Goal: Information Seeking & Learning: Learn about a topic

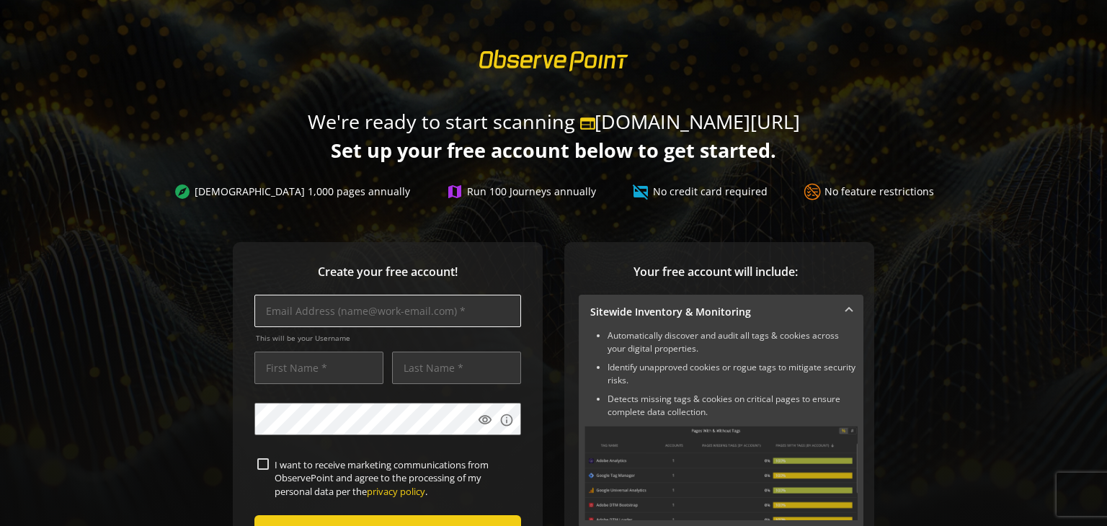
click at [401, 318] on input "text" at bounding box center [387, 311] width 267 height 32
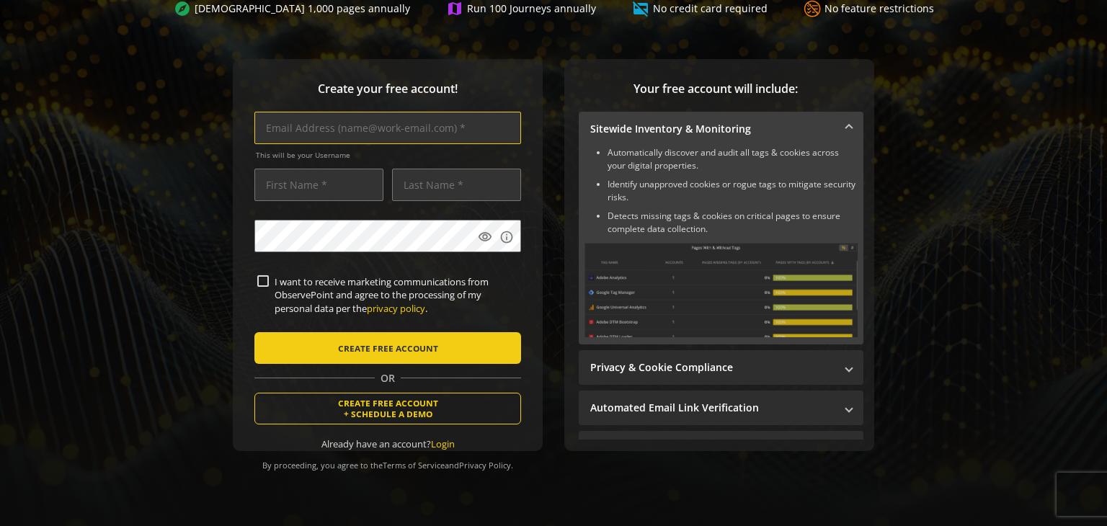
scroll to position [191, 0]
click at [310, 124] on input "text" at bounding box center [387, 128] width 267 height 32
type input "[PERSON_NAME][EMAIL_ADDRESS][DOMAIN_NAME]"
click at [321, 172] on input "text" at bounding box center [318, 185] width 129 height 32
type input "[PERSON_NAME]"
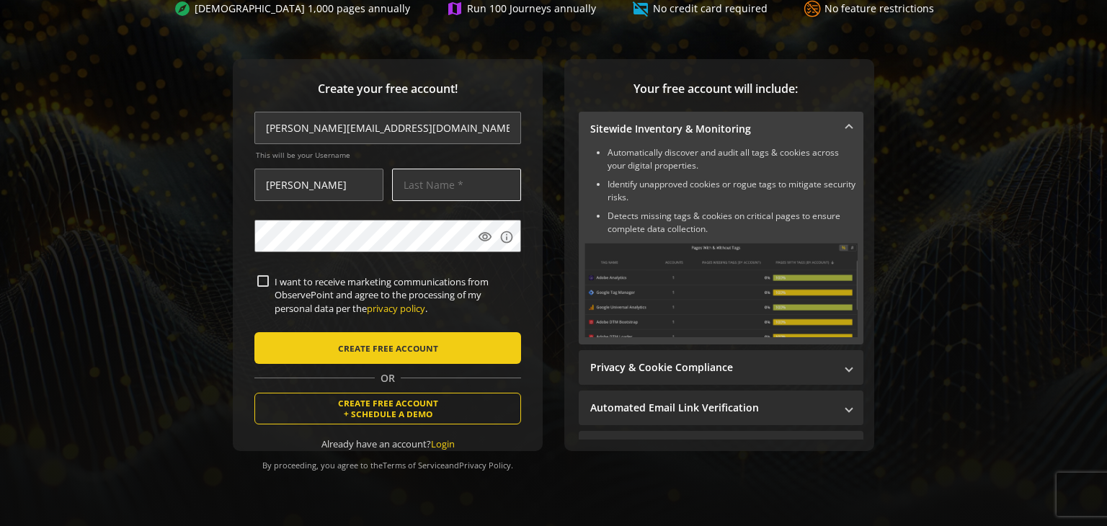
click at [469, 177] on input "text" at bounding box center [456, 185] width 129 height 32
type input "Ciceu"
click at [486, 230] on mat-icon "visibility" at bounding box center [485, 237] width 14 height 14
click at [262, 275] on input "I want to receive marketing communications from ObservePoint and agree to the p…" at bounding box center [263, 281] width 12 height 12
checkbox input "true"
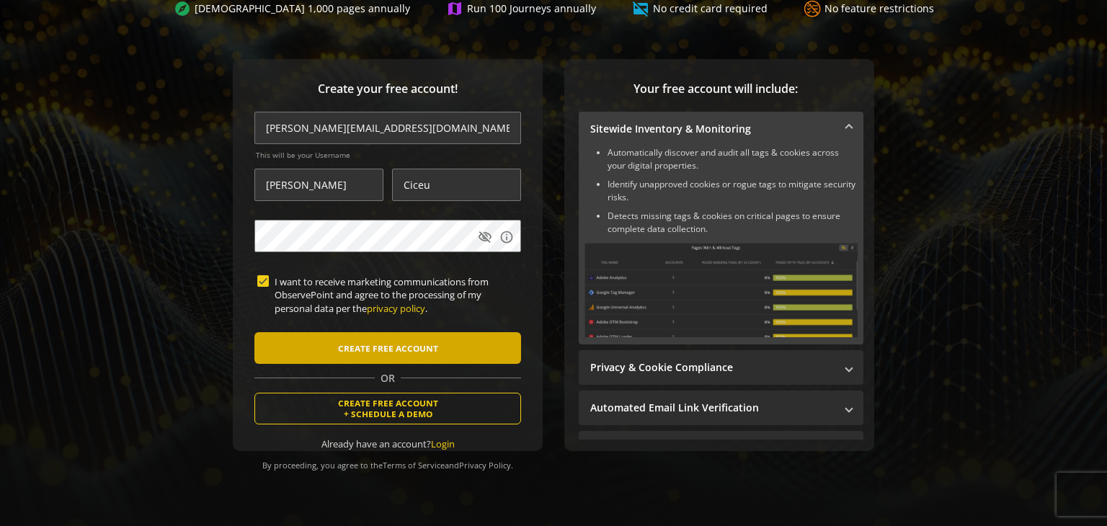
click at [363, 345] on span "CREATE FREE ACCOUNT" at bounding box center [388, 348] width 100 height 26
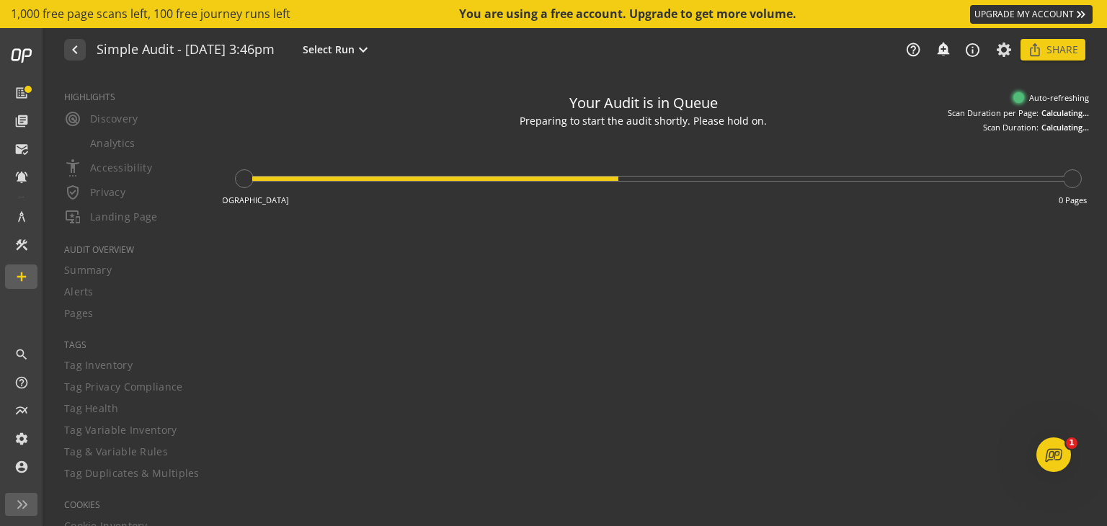
type textarea "Notes can include: -a description of what this audit is validating -changes in …"
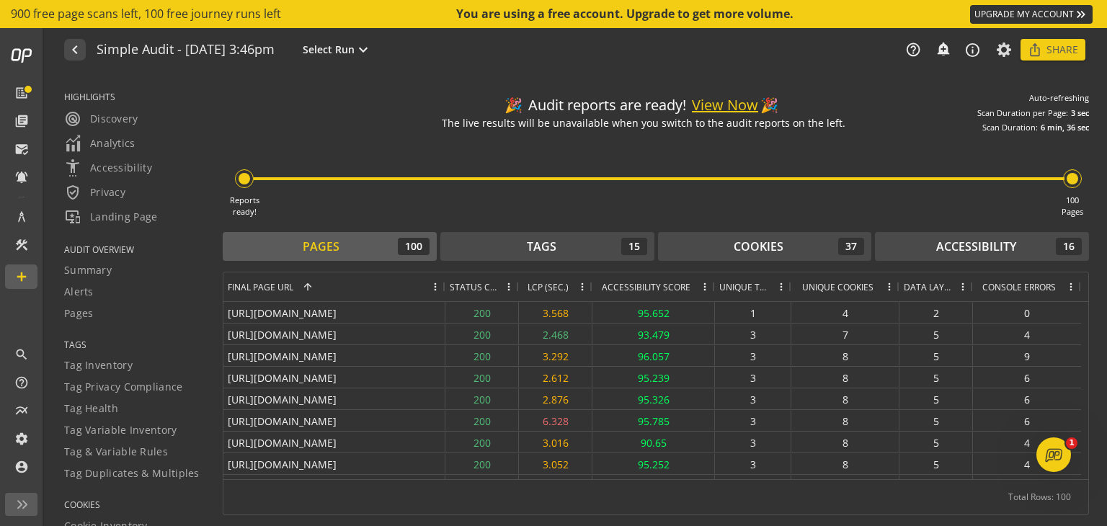
click at [738, 102] on button "View Now" at bounding box center [725, 105] width 66 height 21
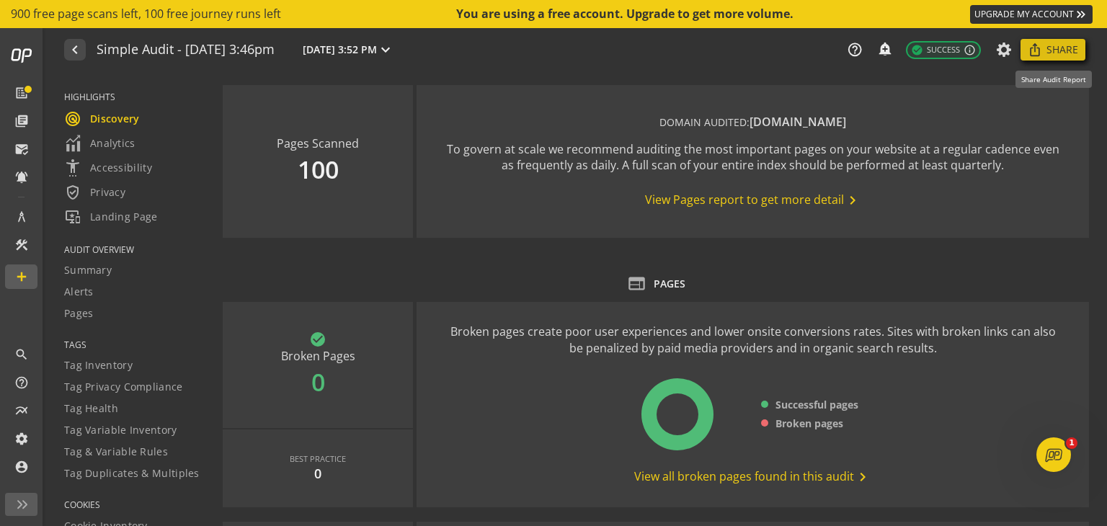
click at [1058, 47] on span "Share" at bounding box center [1063, 50] width 32 height 26
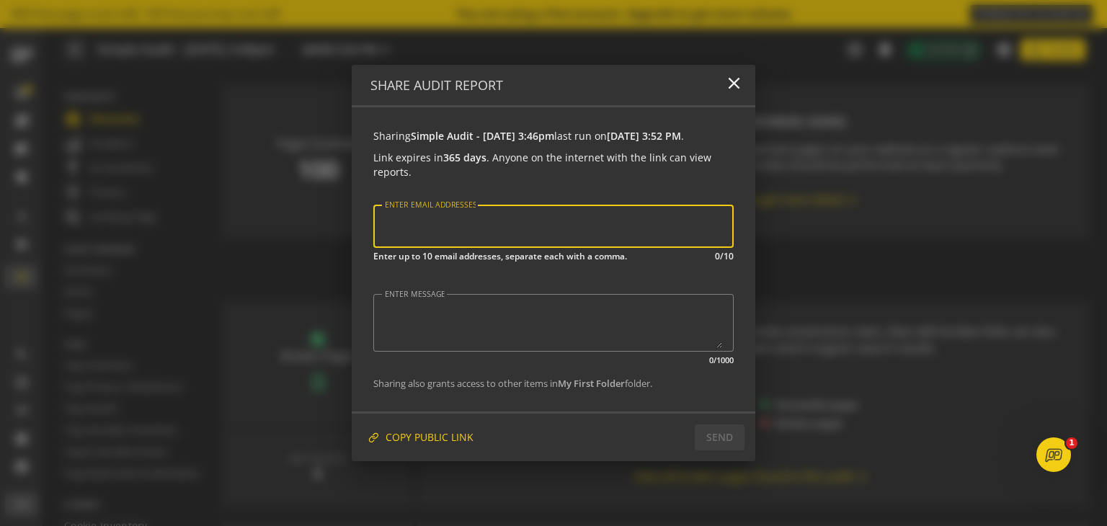
click at [444, 236] on input "ENTER EMAIL ADDRESSES" at bounding box center [553, 226] width 340 height 19
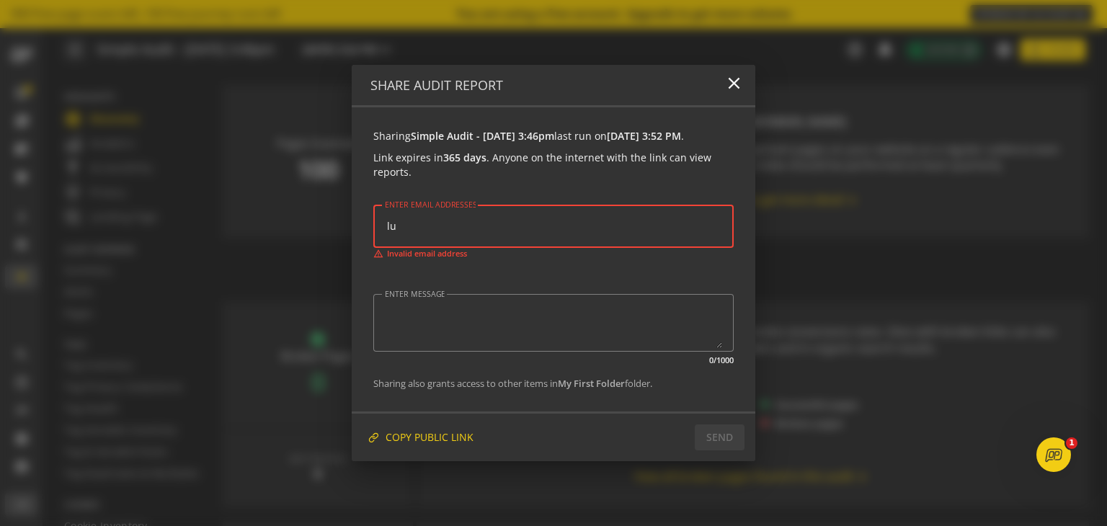
type input "l"
type input "c"
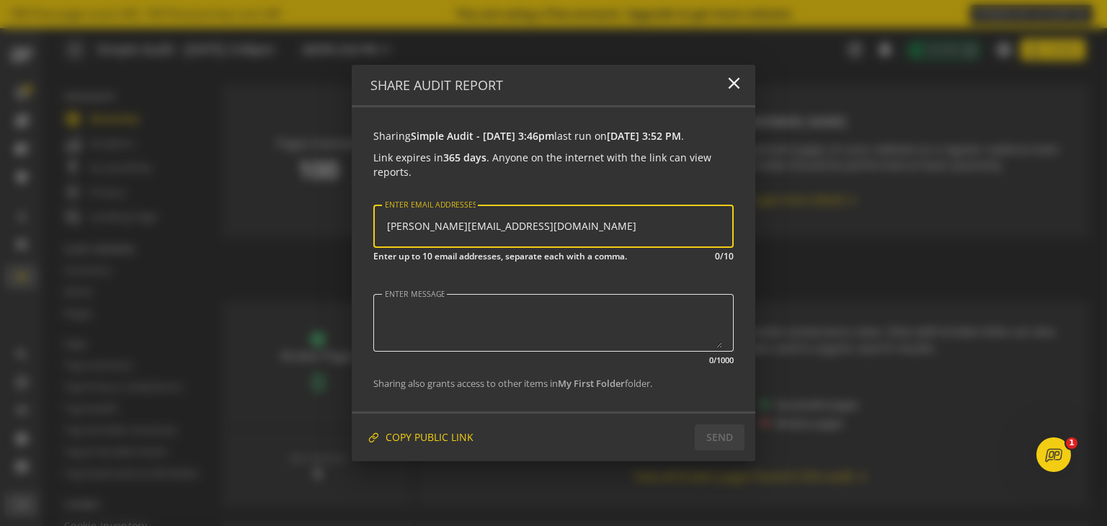
type input "[PERSON_NAME][EMAIL_ADDRESS][DOMAIN_NAME]"
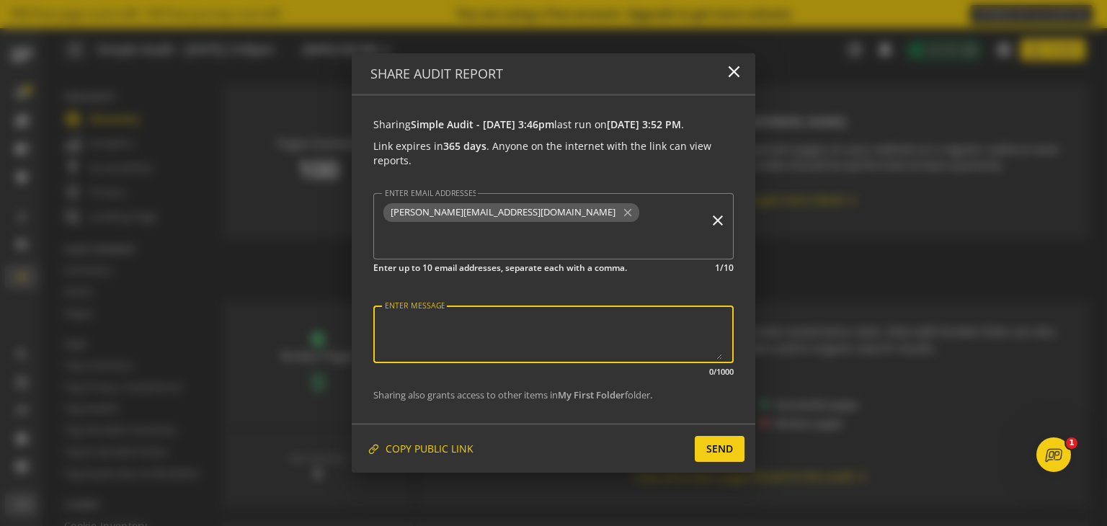
click at [569, 324] on textarea "ENTER MESSAGE" at bounding box center [553, 334] width 337 height 50
click at [715, 445] on span "SEND" at bounding box center [719, 449] width 27 height 26
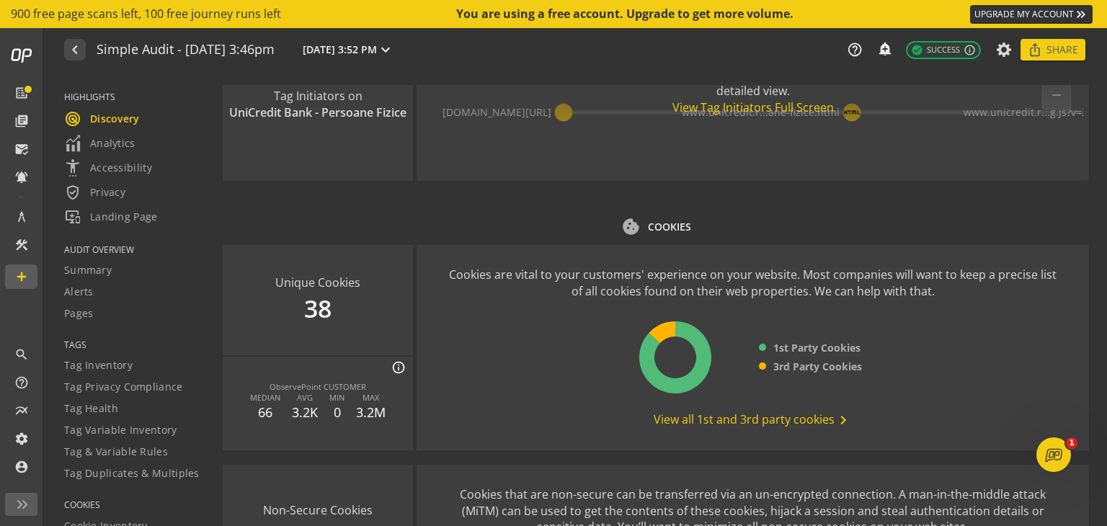
scroll to position [1802, 0]
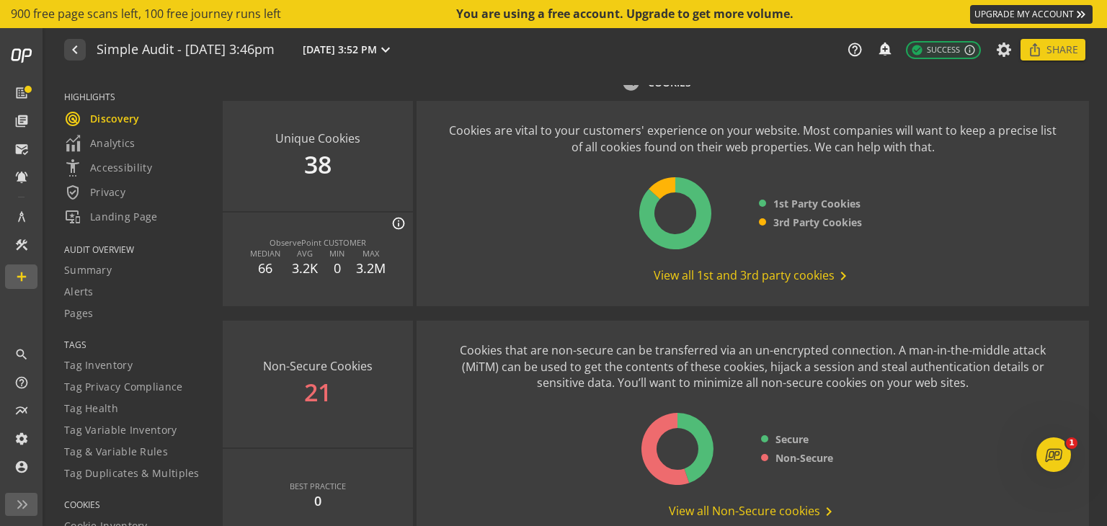
drag, startPoint x: 764, startPoint y: 278, endPoint x: 699, endPoint y: 271, distance: 65.2
click at [699, 271] on span "View all 1st and 3rd party cookies chevron_right" at bounding box center [753, 275] width 198 height 17
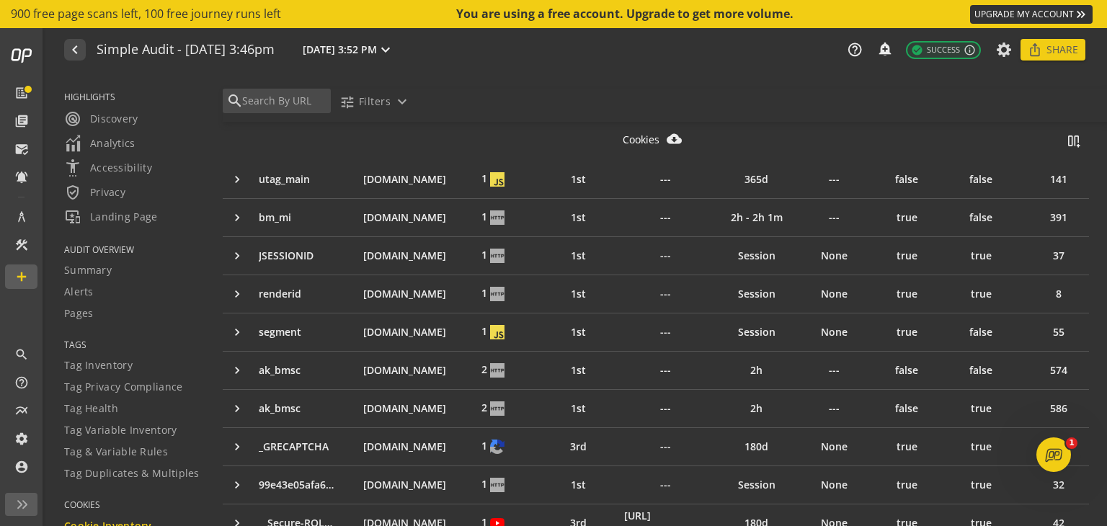
scroll to position [144, 0]
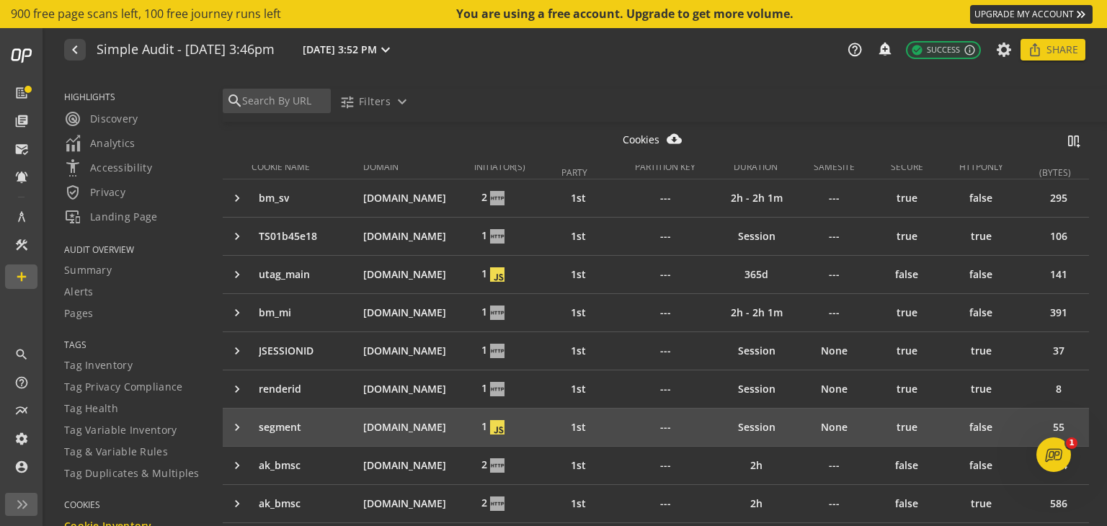
click at [238, 423] on div "keyboard_arrow_right" at bounding box center [241, 427] width 22 height 14
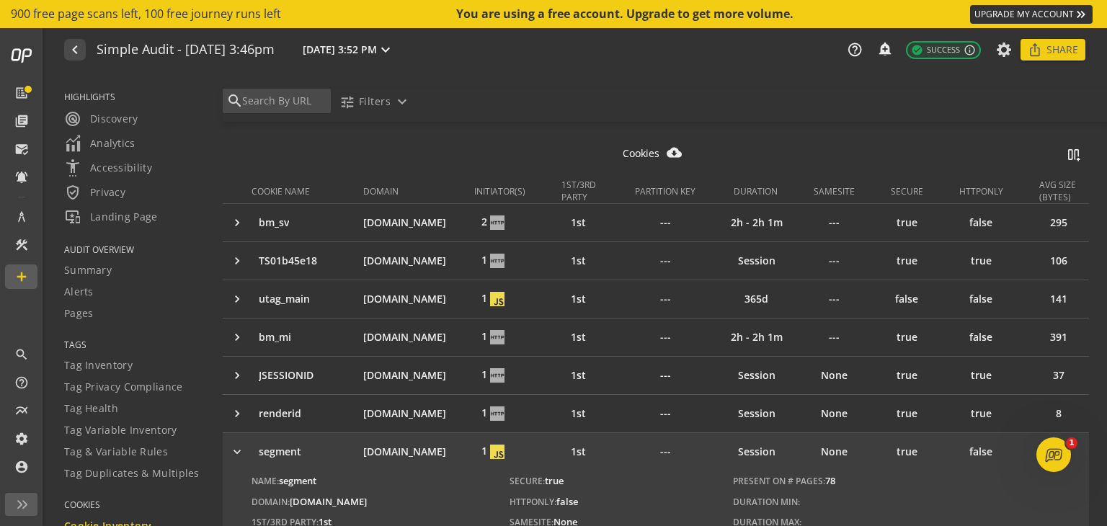
scroll to position [0, 0]
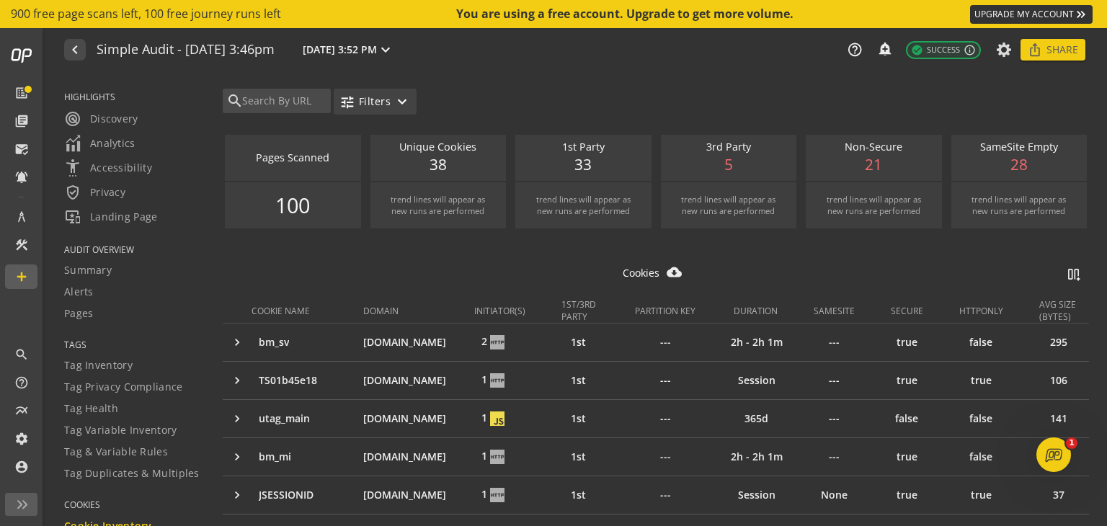
click at [412, 108] on span "button" at bounding box center [375, 101] width 83 height 35
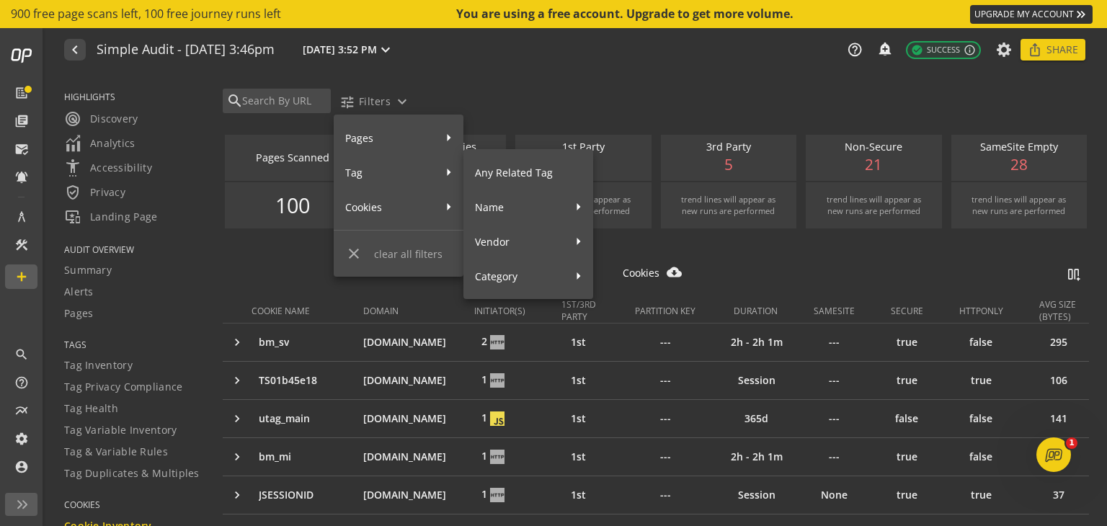
click at [381, 164] on span "Tag" at bounding box center [389, 172] width 89 height 25
click at [524, 177] on span "Any Related Tag" at bounding box center [528, 172] width 107 height 25
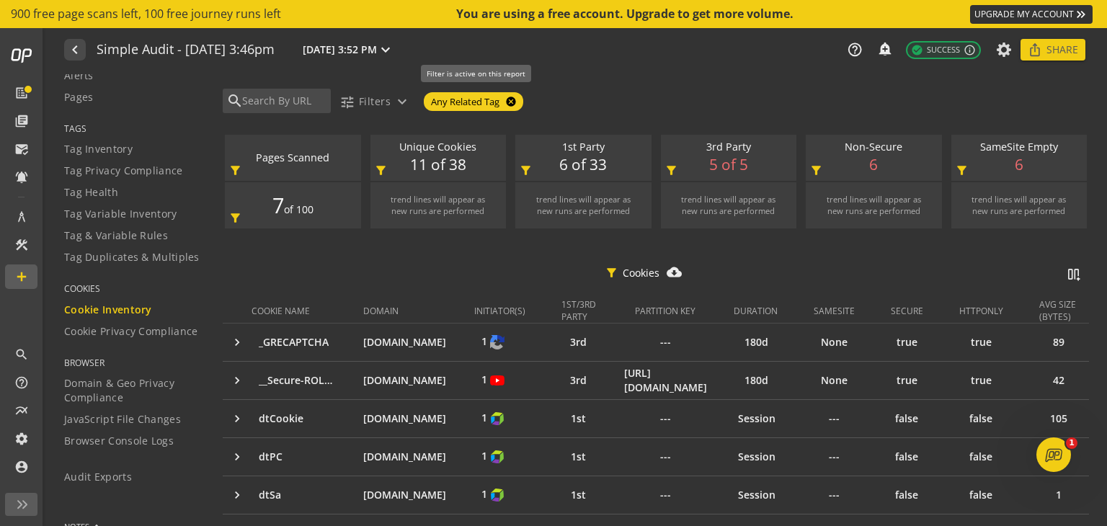
click at [515, 101] on mat-icon "cancel" at bounding box center [510, 102] width 20 height 12
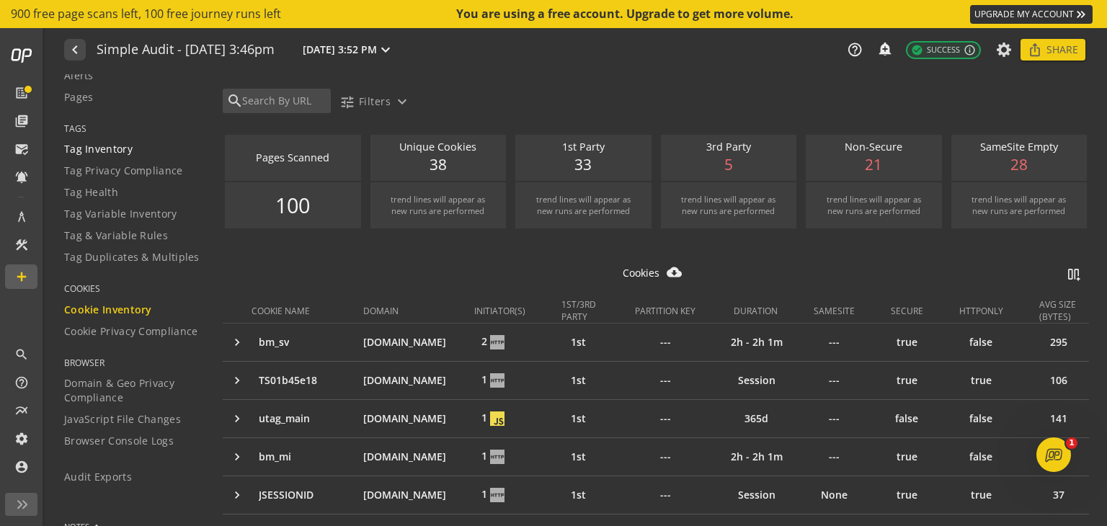
click at [112, 154] on span "Tag Inventory" at bounding box center [98, 149] width 68 height 14
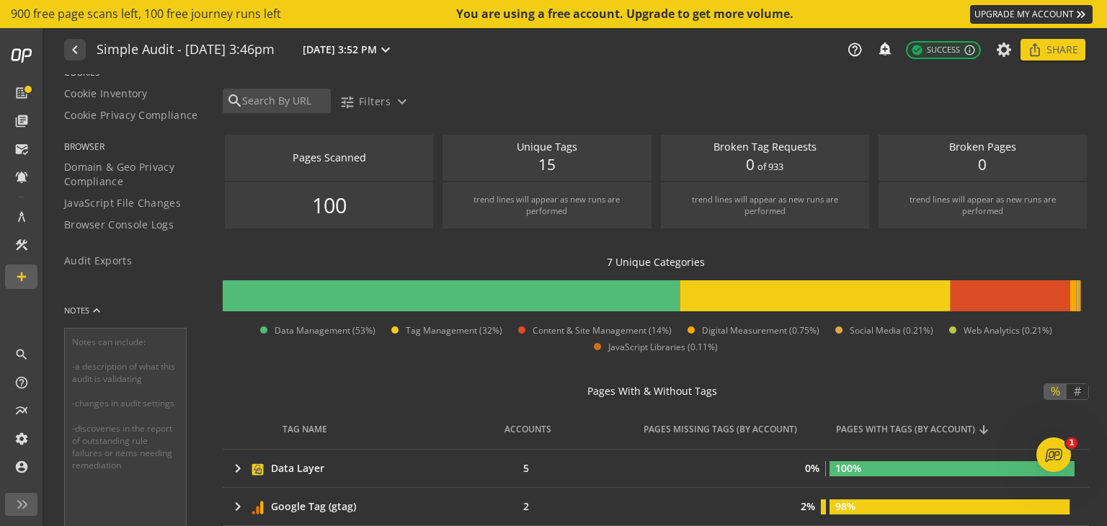
scroll to position [216, 0]
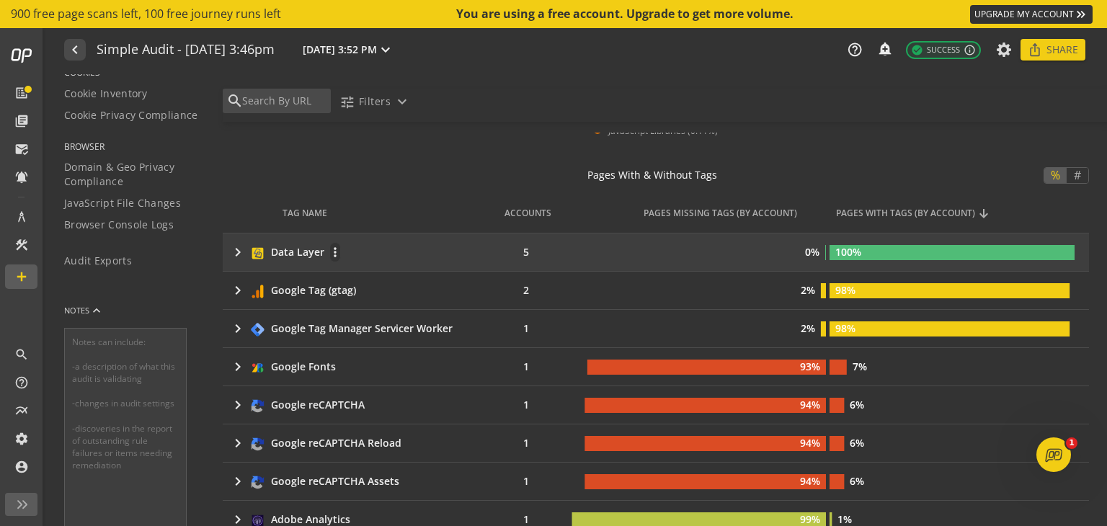
click at [236, 253] on mat-icon "keyboard_arrow_right" at bounding box center [237, 252] width 17 height 17
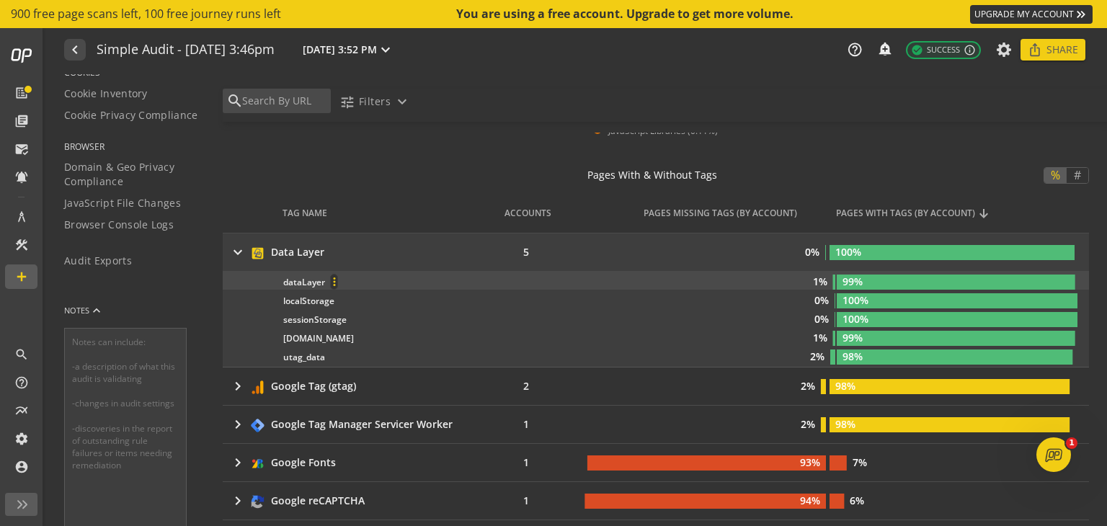
click at [337, 278] on mat-icon "more_vert" at bounding box center [334, 281] width 6 height 13
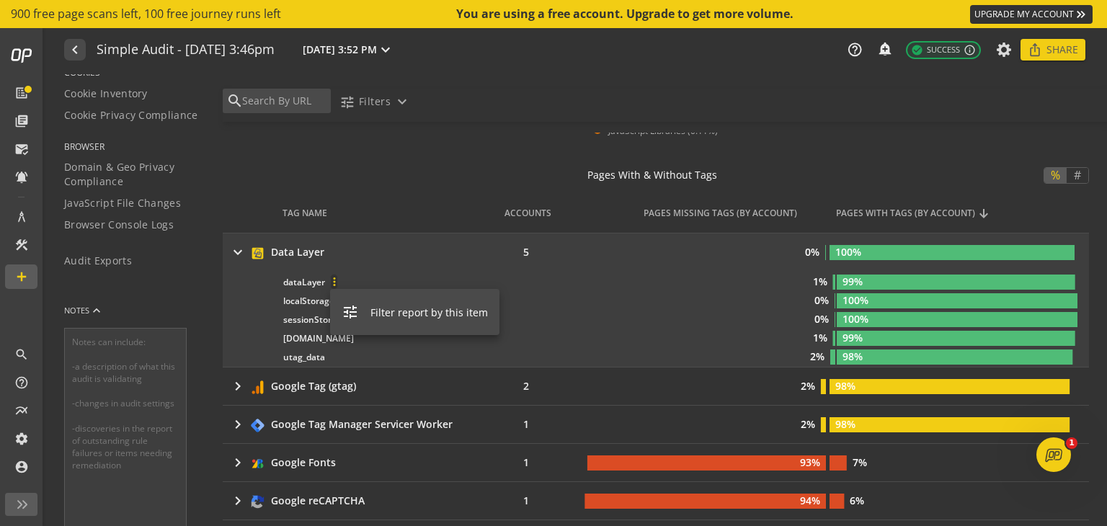
click at [337, 278] on div at bounding box center [553, 263] width 1107 height 526
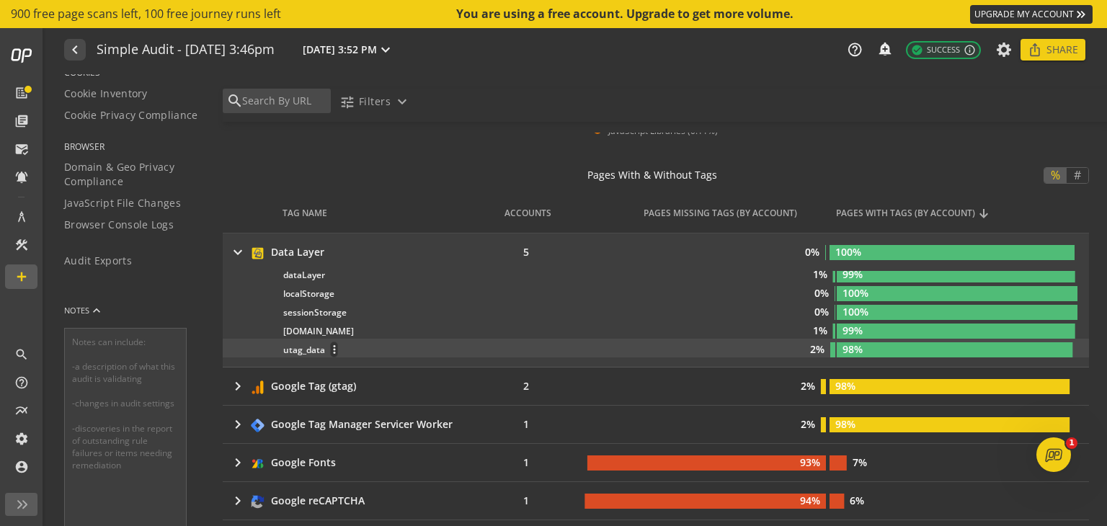
scroll to position [9, 0]
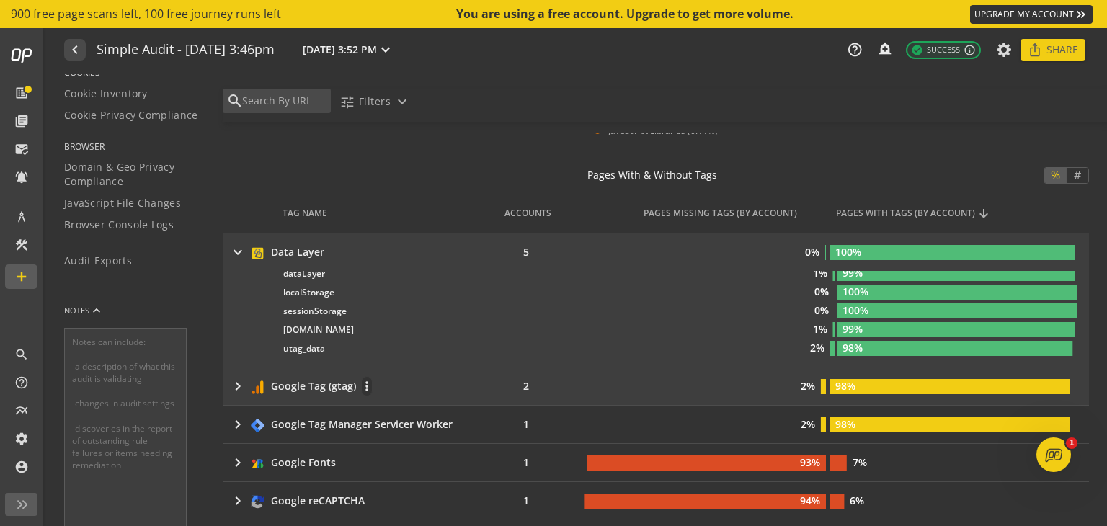
click at [240, 381] on mat-icon "keyboard_arrow_right" at bounding box center [237, 386] width 17 height 17
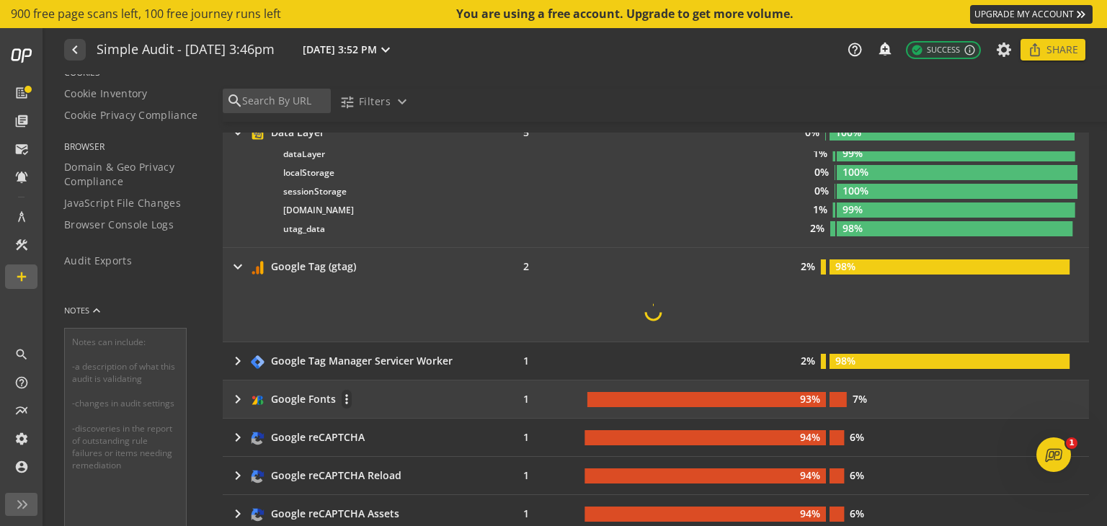
scroll to position [360, 0]
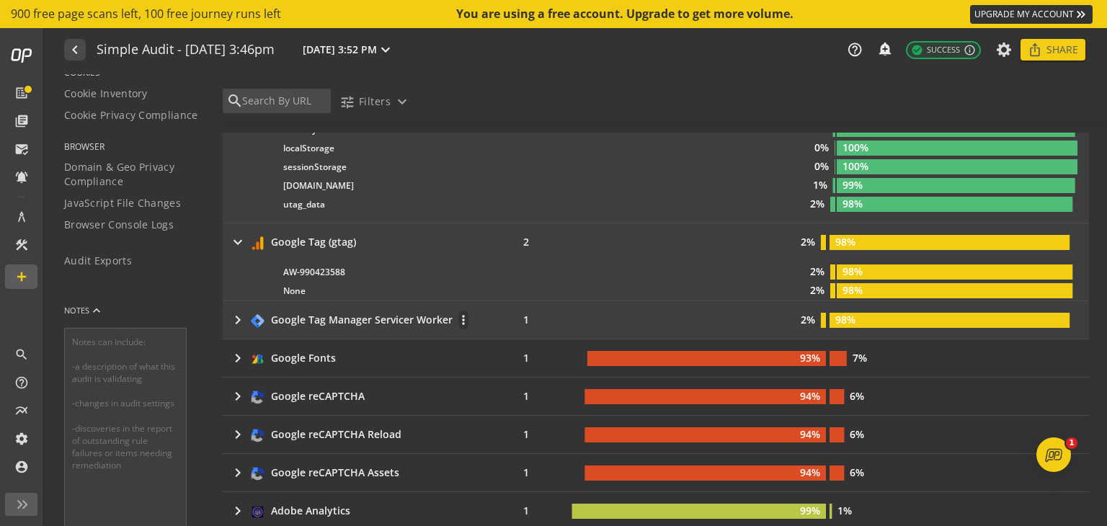
click at [235, 319] on mat-icon "keyboard_arrow_right" at bounding box center [237, 319] width 17 height 17
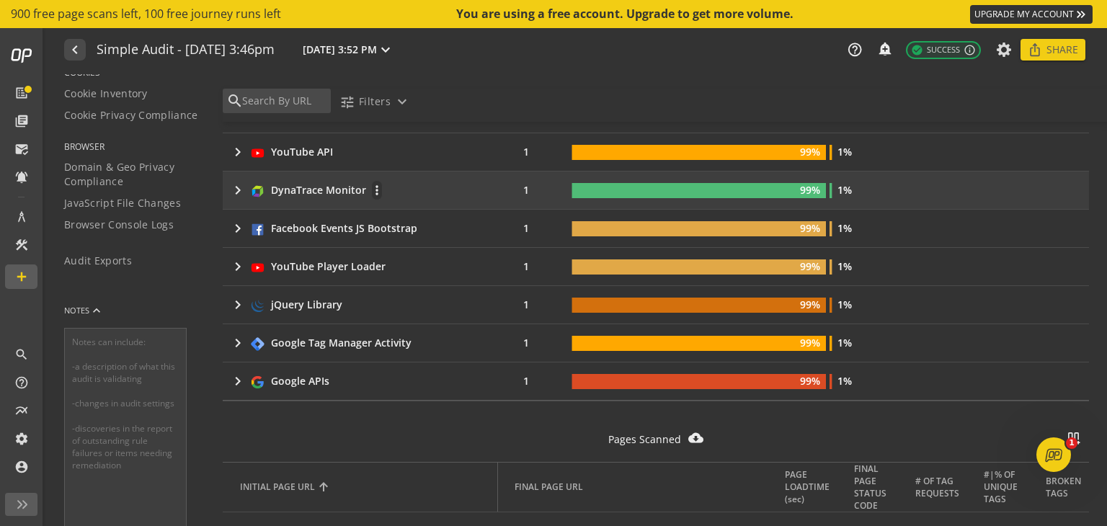
scroll to position [706, 0]
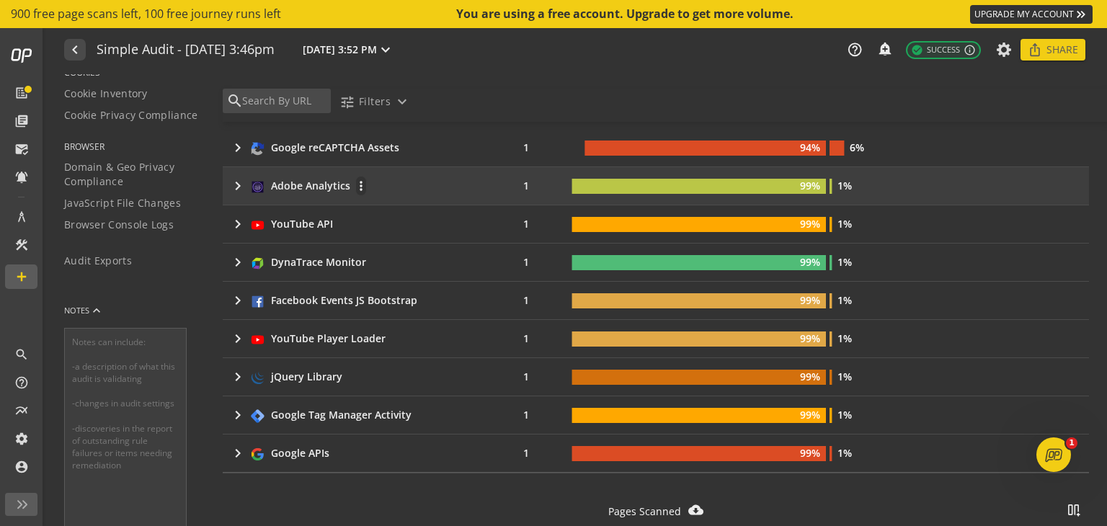
click at [236, 182] on mat-icon "keyboard_arrow_right" at bounding box center [237, 185] width 17 height 17
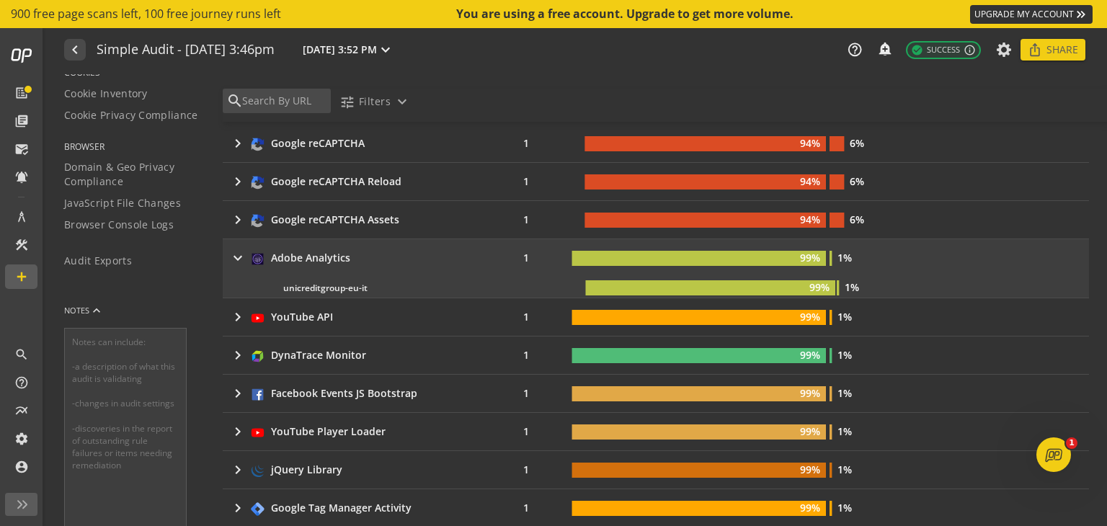
scroll to position [851, 0]
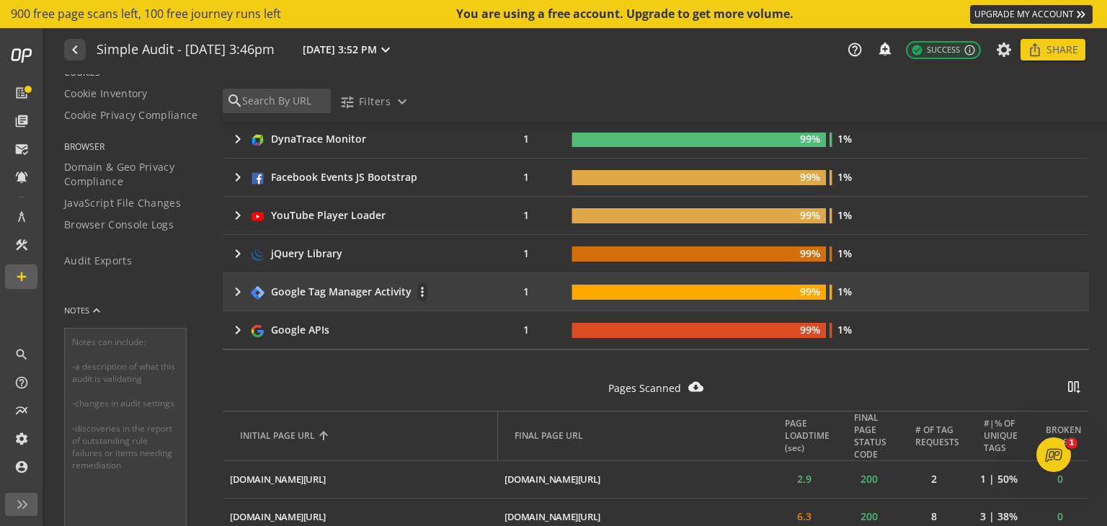
click at [236, 287] on mat-icon "keyboard_arrow_right" at bounding box center [237, 291] width 17 height 17
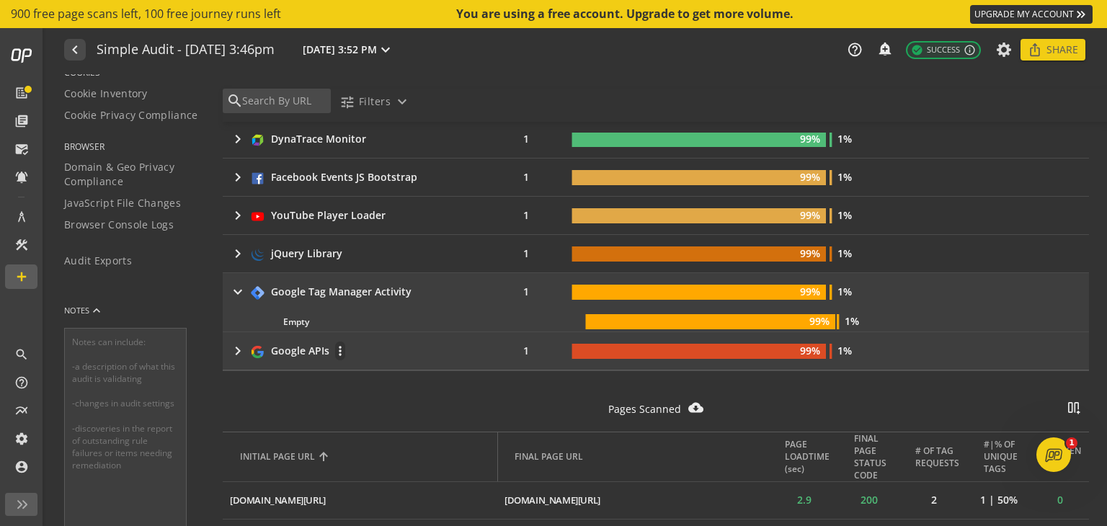
click at [237, 350] on mat-icon "keyboard_arrow_right" at bounding box center [237, 350] width 17 height 17
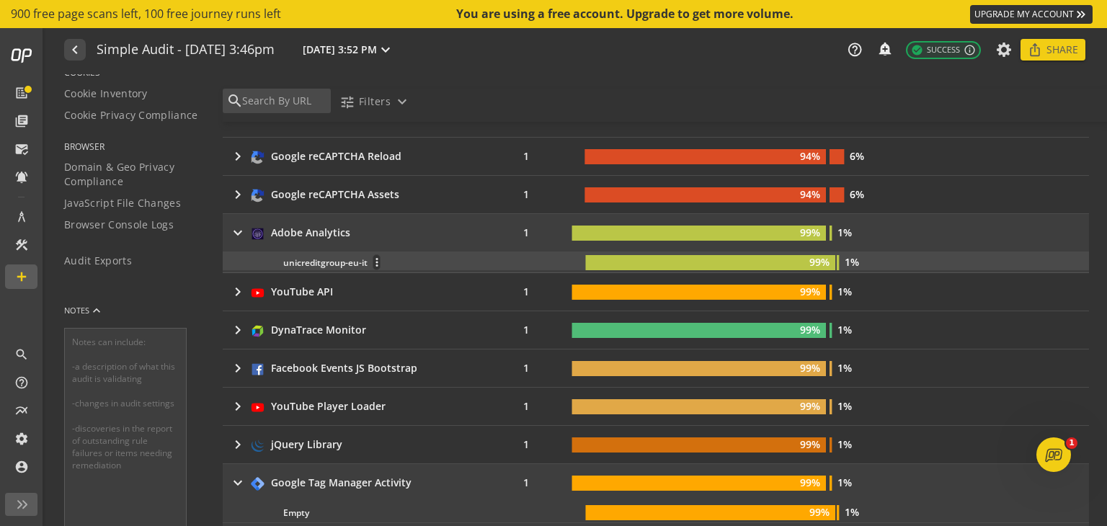
scroll to position [634, 0]
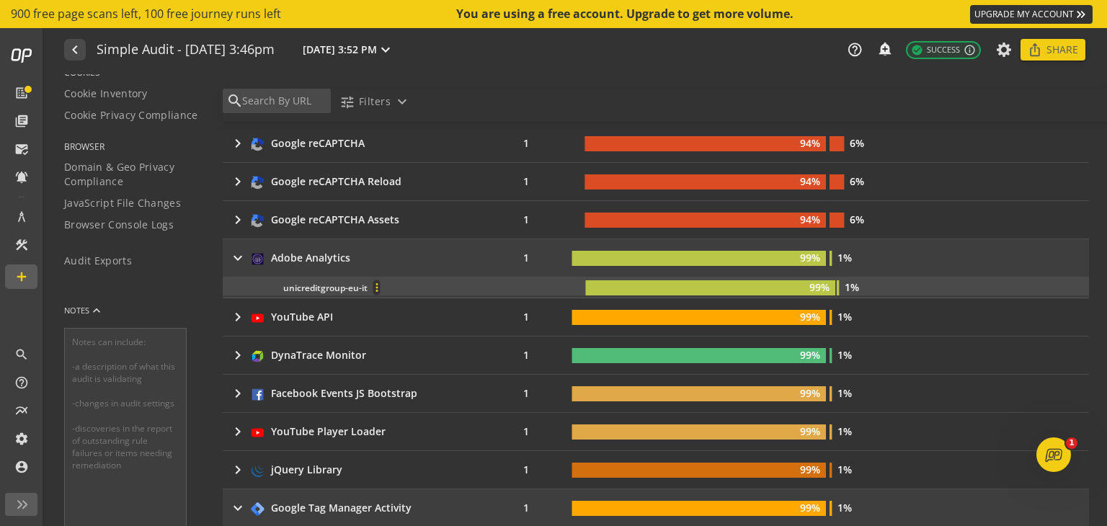
click at [372, 286] on span at bounding box center [377, 287] width 35 height 35
click at [372, 286] on div at bounding box center [553, 263] width 1107 height 526
click at [337, 286] on div "unicreditgroup-eu-it more_vert" at bounding box center [433, 288] width 300 height 16
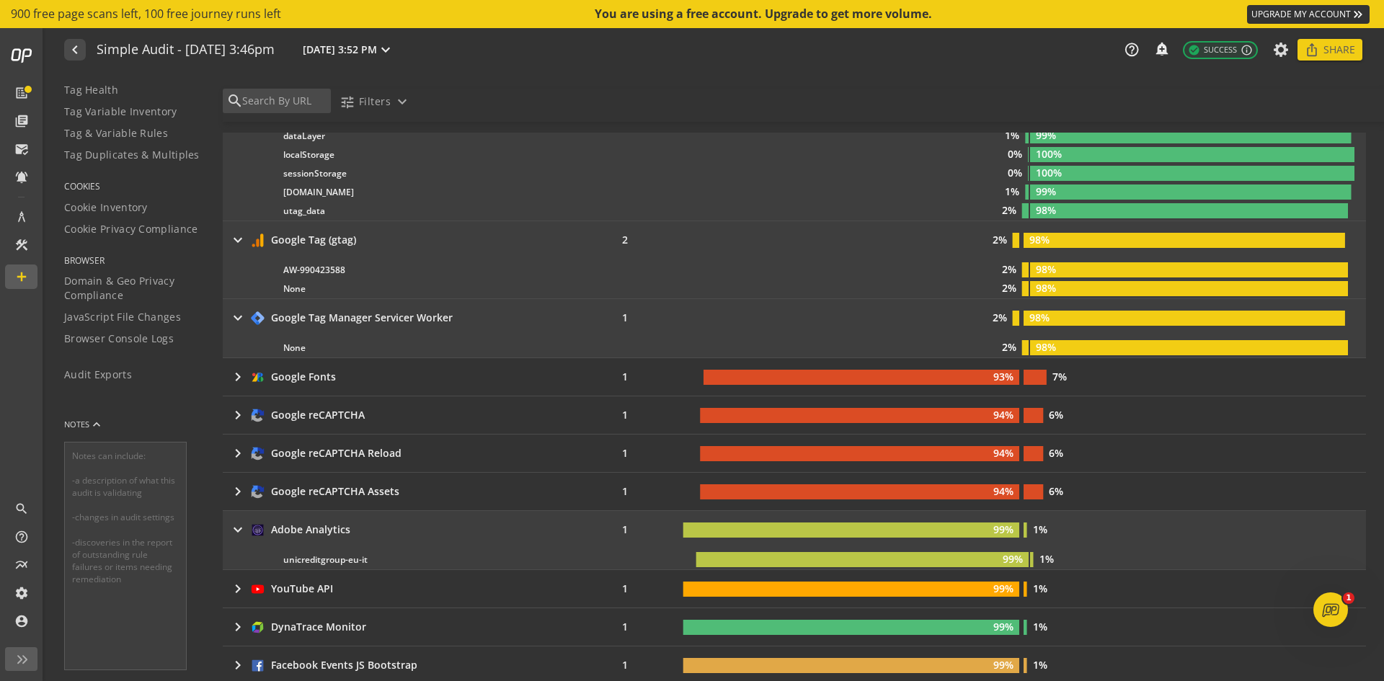
scroll to position [274, 0]
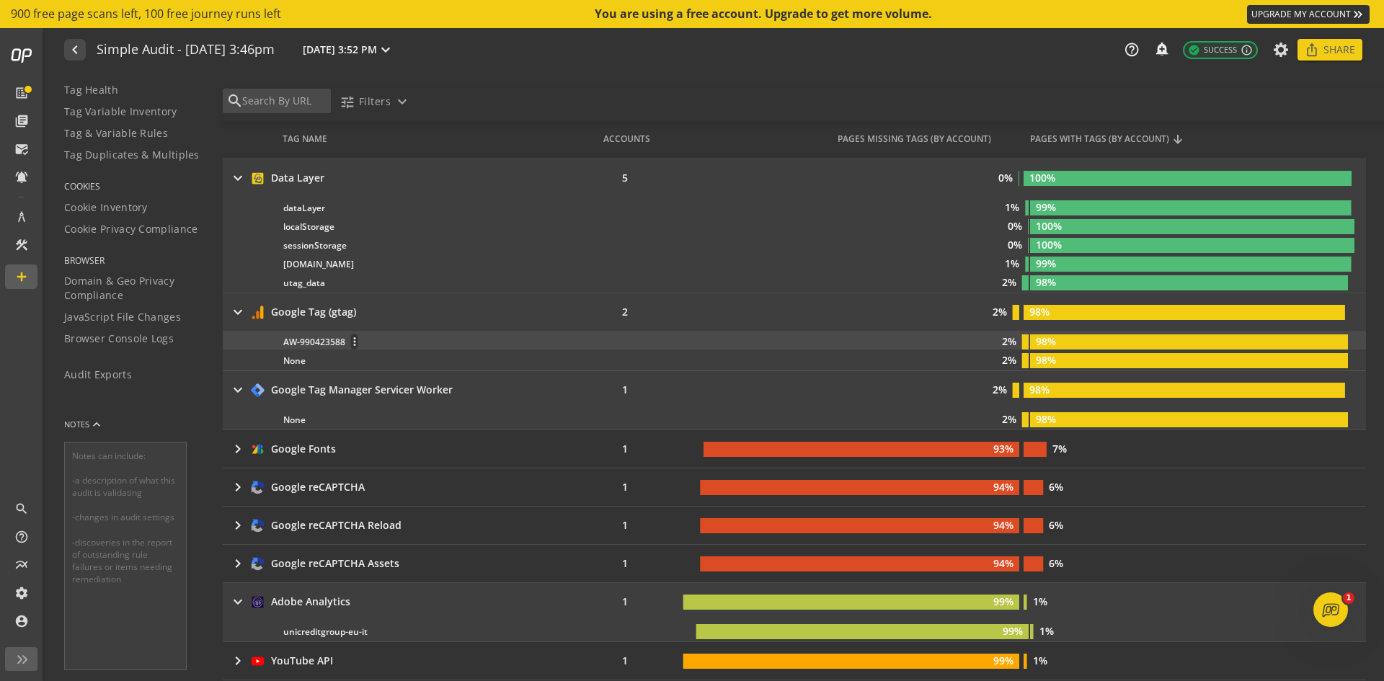
click at [312, 339] on div "AW-990423588 more_vert" at bounding box center [487, 342] width 409 height 16
click at [1055, 335] on rect at bounding box center [1189, 341] width 318 height 15
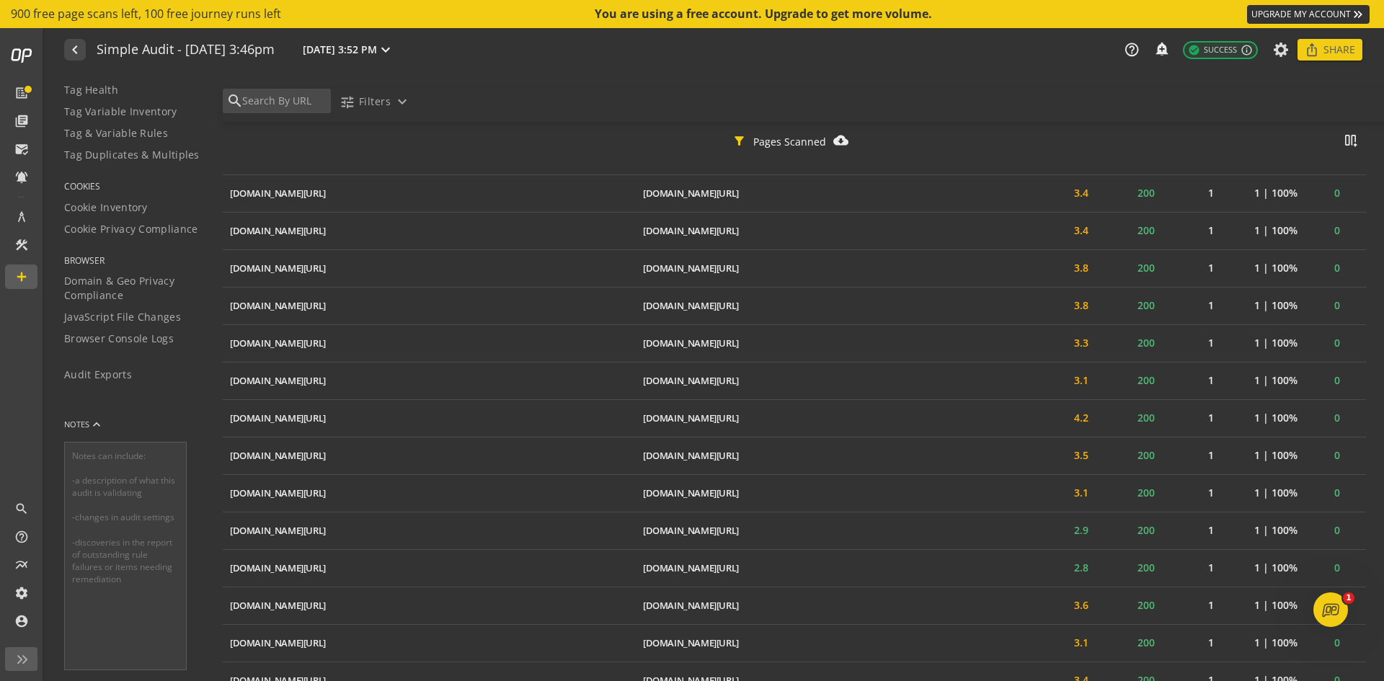
scroll to position [3581, 0]
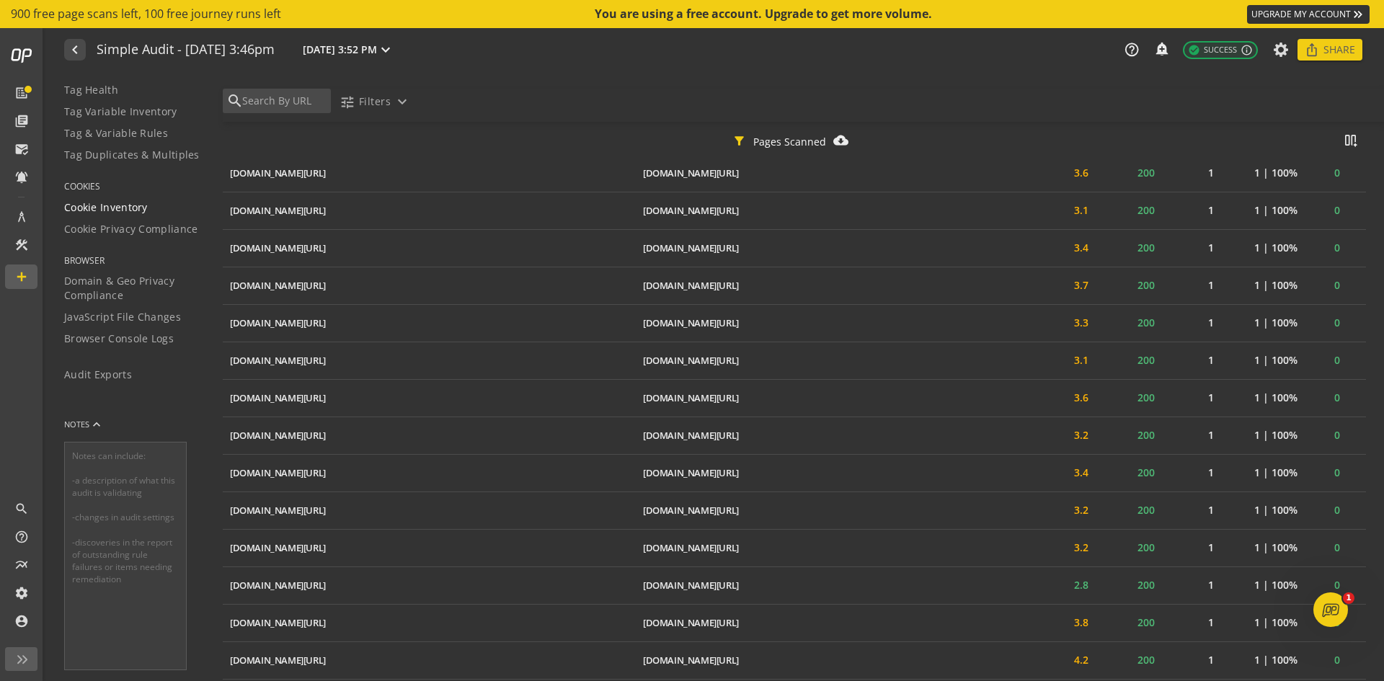
click at [134, 209] on span "Cookie Inventory" at bounding box center [106, 207] width 84 height 14
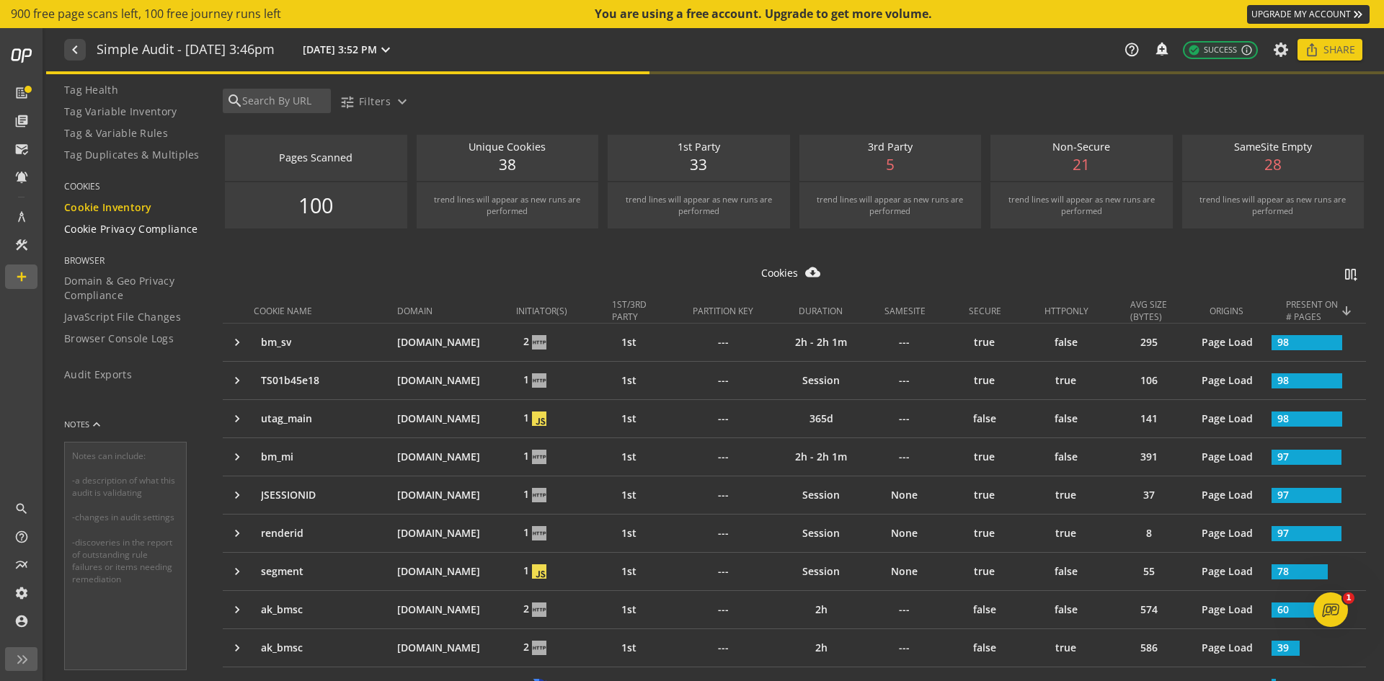
click at [120, 229] on span "Cookie Privacy Compliance" at bounding box center [131, 229] width 134 height 14
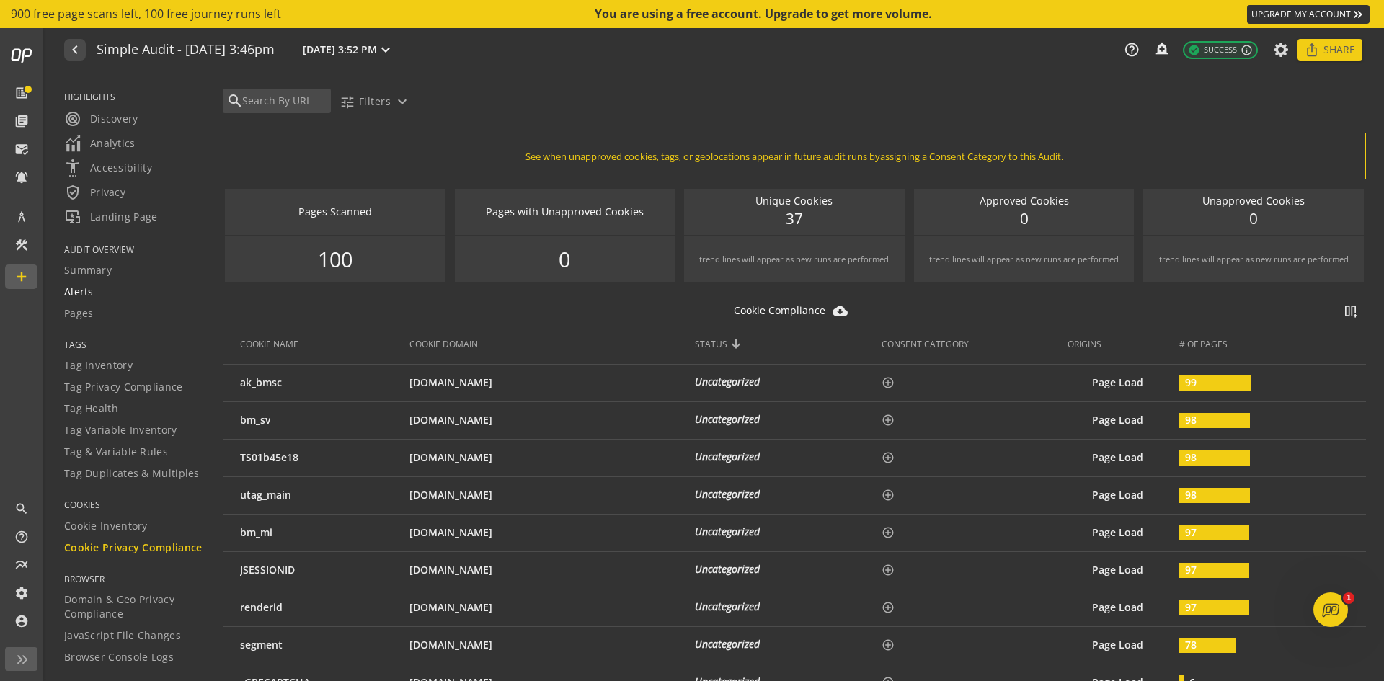
click at [88, 293] on span "Alerts" at bounding box center [79, 292] width 30 height 14
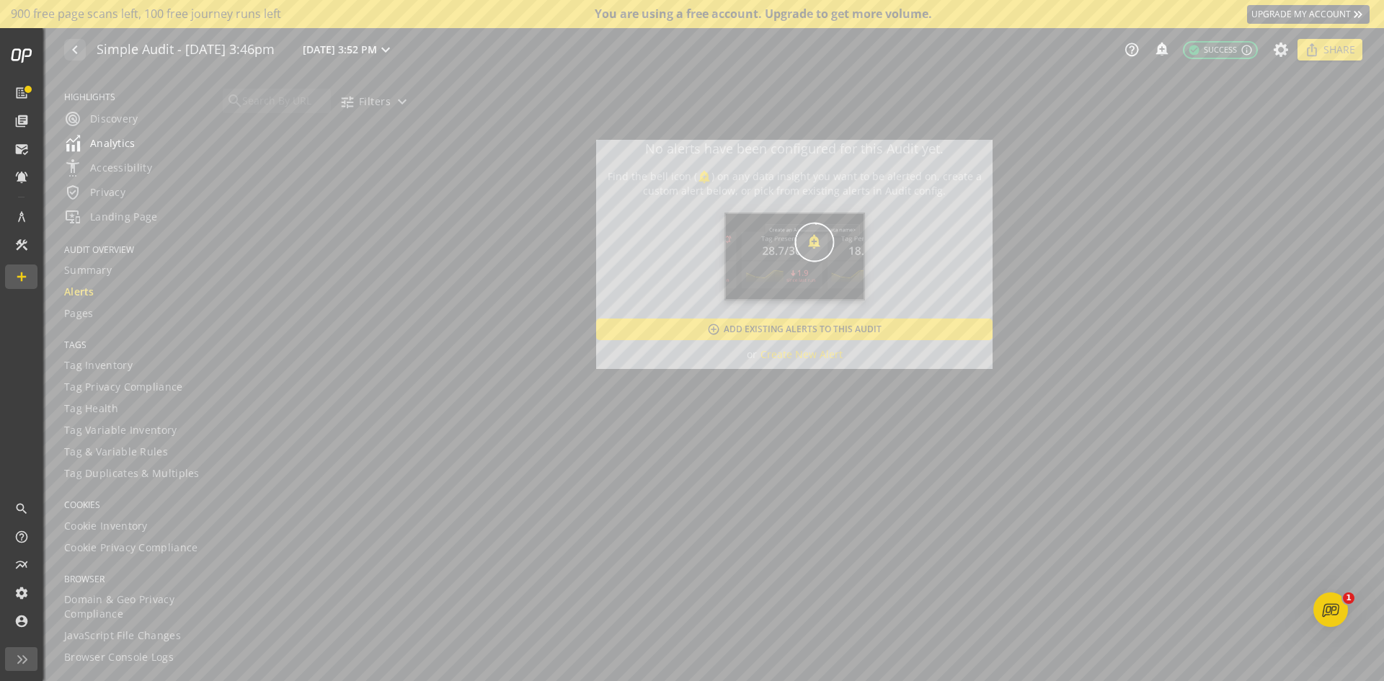
click at [108, 148] on span "Analytics" at bounding box center [99, 143] width 71 height 17
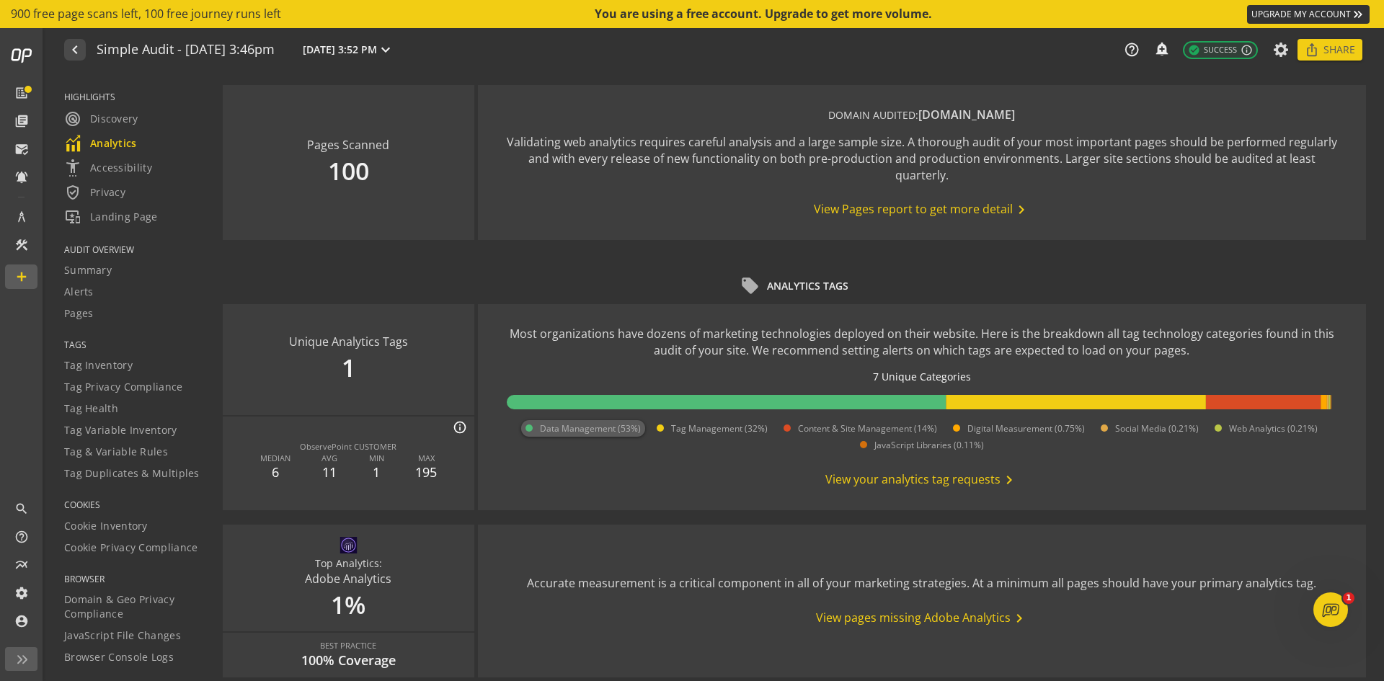
click at [633, 433] on span "Data Management (53%)" at bounding box center [590, 428] width 101 height 12
click at [888, 492] on use-case-widget-body "Most organizations have dozens of marketing technologies deployed on their webs…" at bounding box center [922, 407] width 888 height 206
click at [888, 477] on span "View your analytics tag requests chevron_right" at bounding box center [921, 479] width 192 height 17
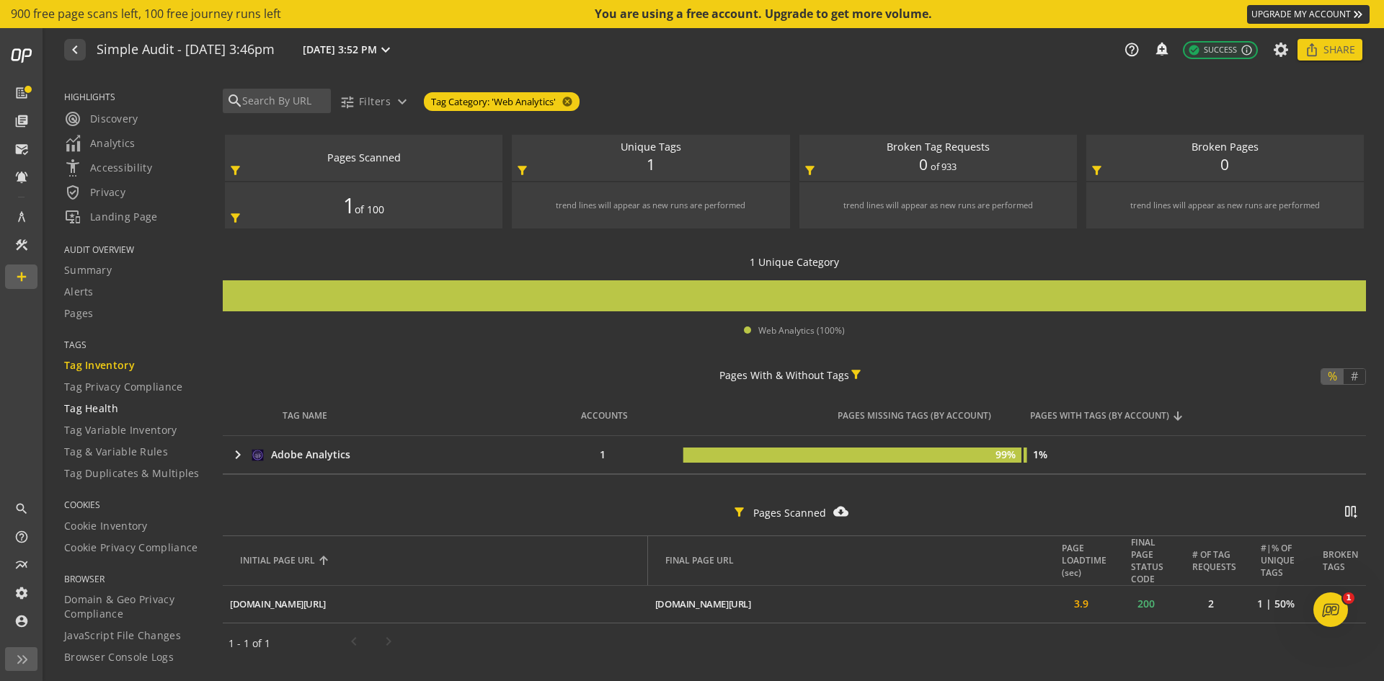
click at [99, 403] on span "Tag Health" at bounding box center [91, 408] width 54 height 14
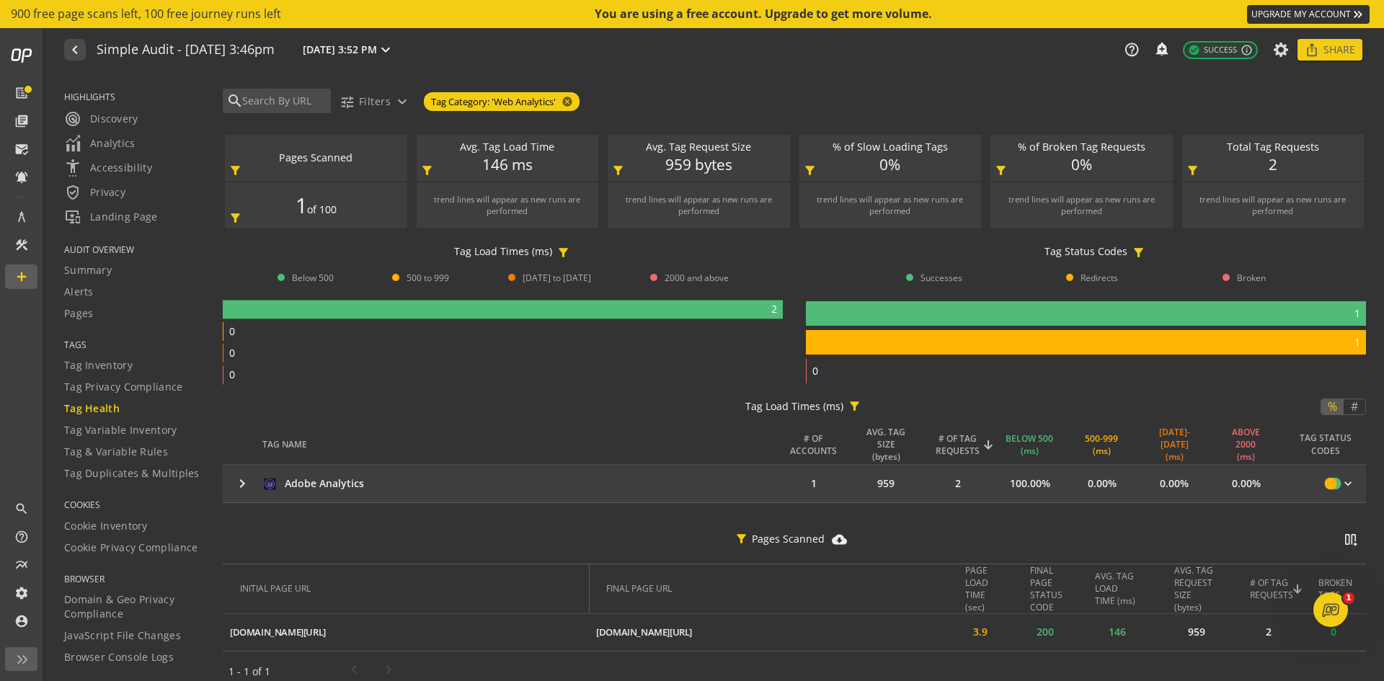
click at [240, 479] on mat-icon "keyboard_arrow_right" at bounding box center [242, 483] width 17 height 17
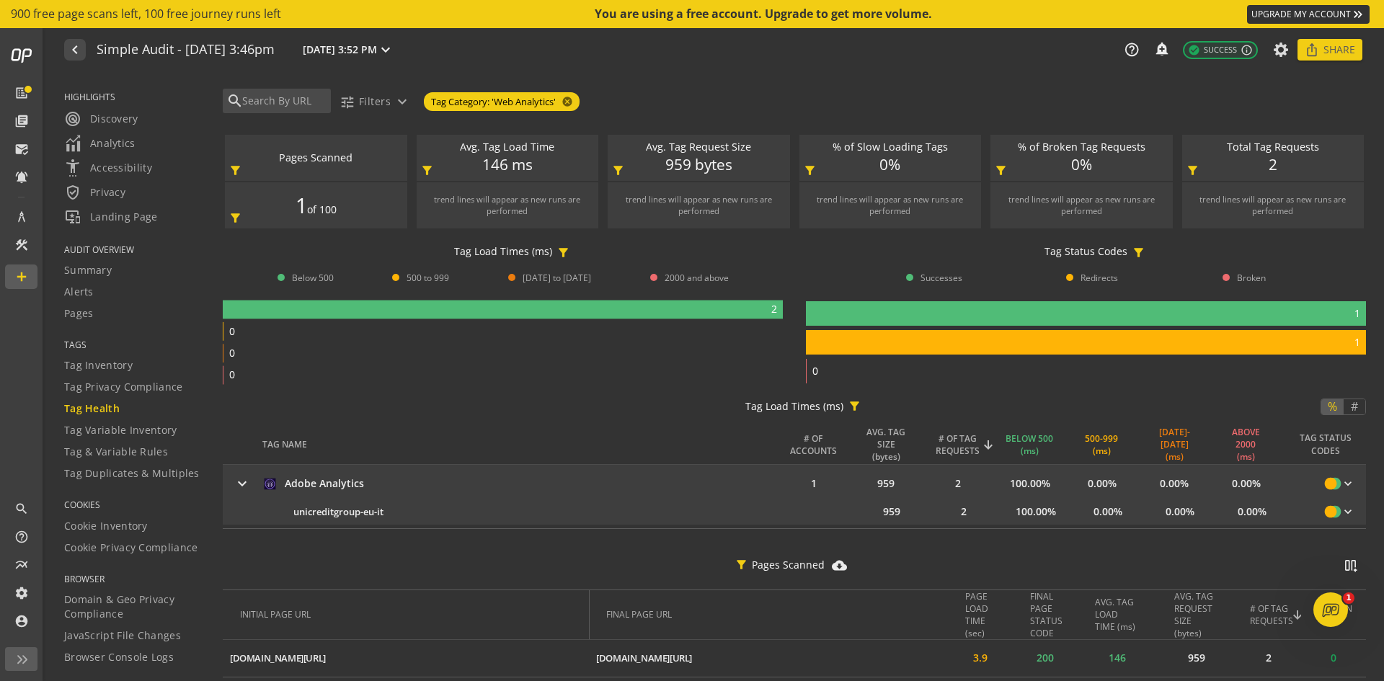
scroll to position [4, 0]
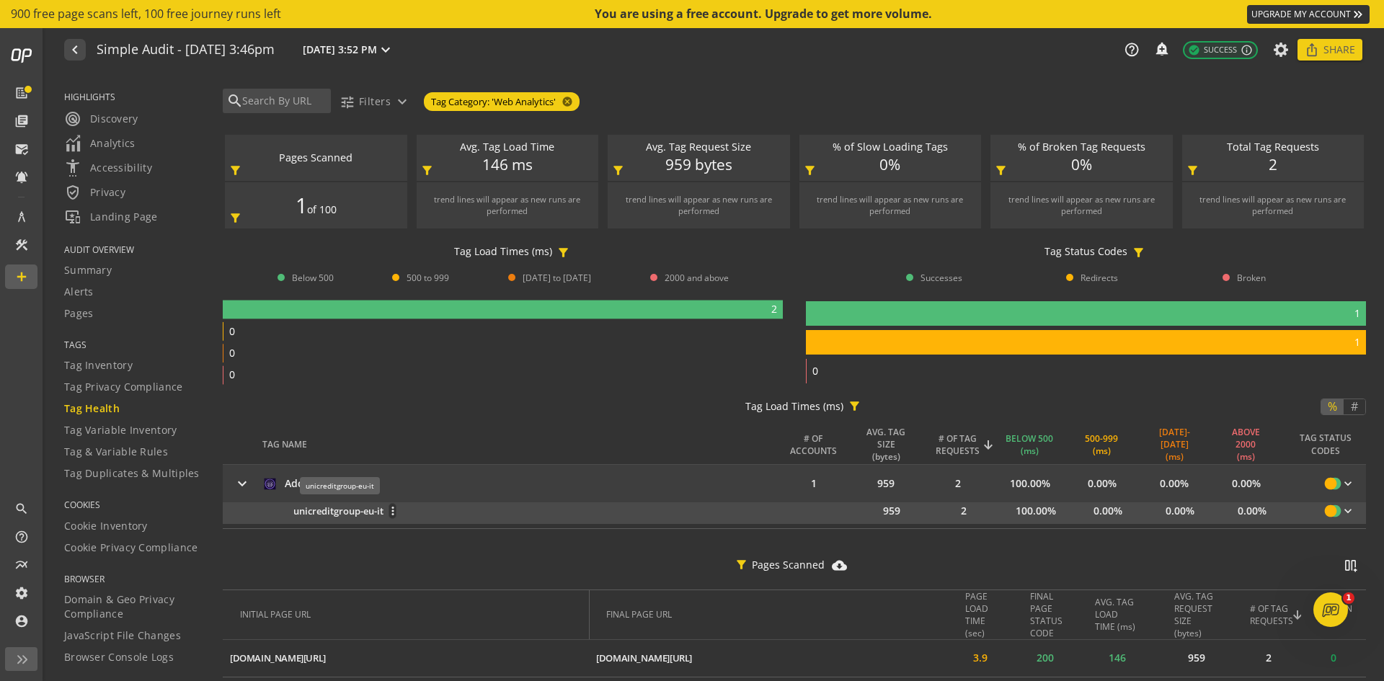
click at [373, 515] on span "unicreditgroup-eu-it" at bounding box center [338, 512] width 90 height 14
click at [394, 512] on mat-icon "more_vert" at bounding box center [392, 511] width 6 height 13
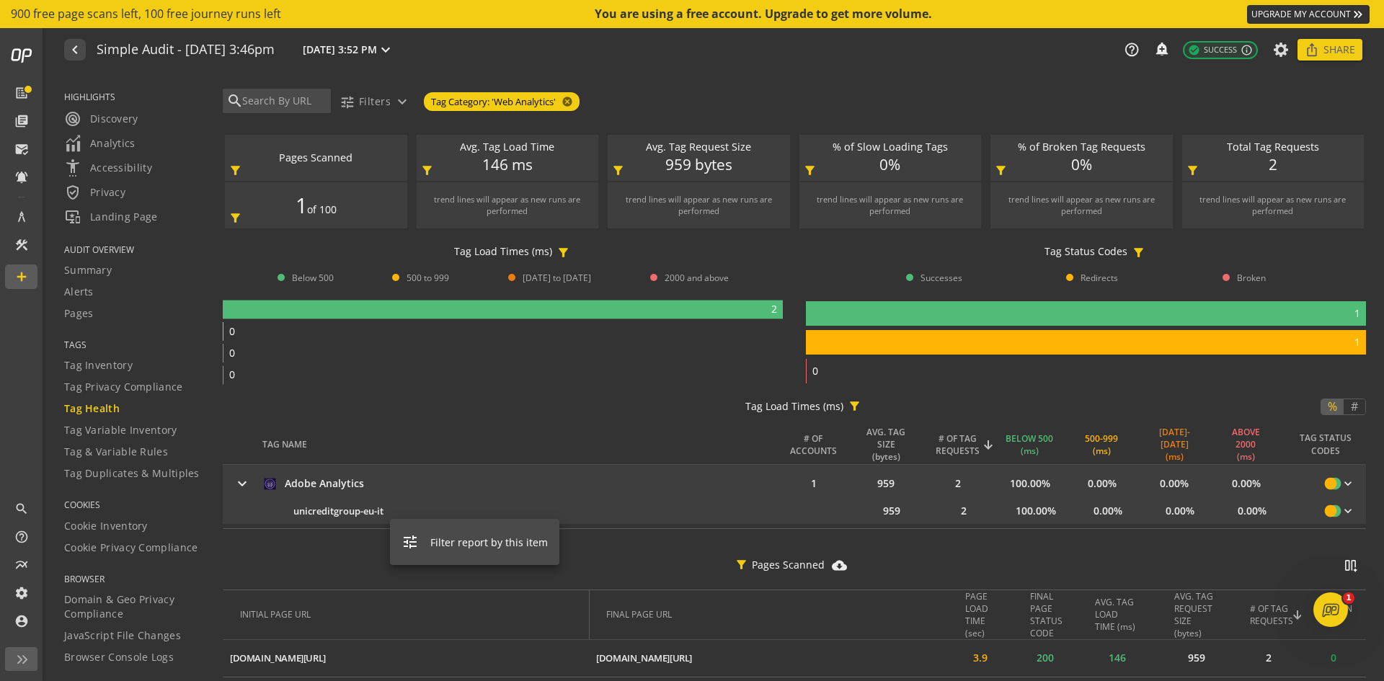
click at [556, 422] on div at bounding box center [692, 340] width 1384 height 681
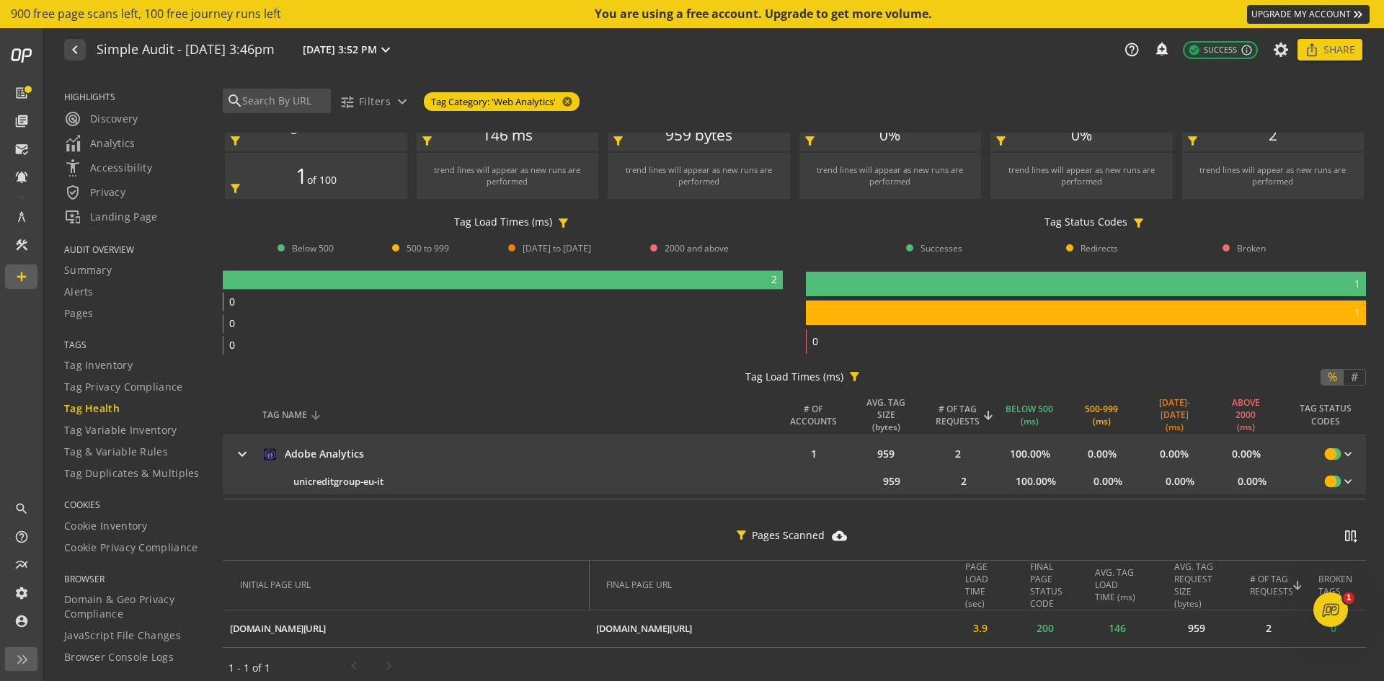
scroll to position [38, 0]
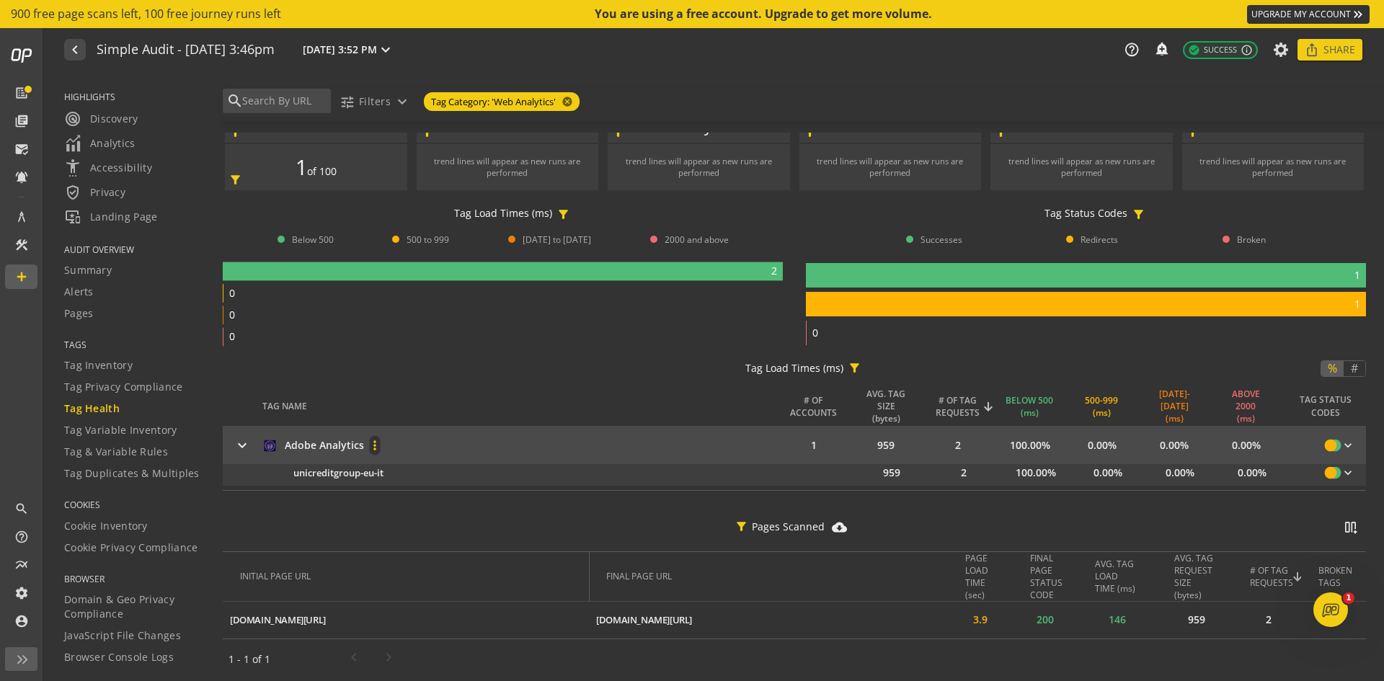
click at [376, 443] on mat-icon "more_vert" at bounding box center [375, 445] width 10 height 14
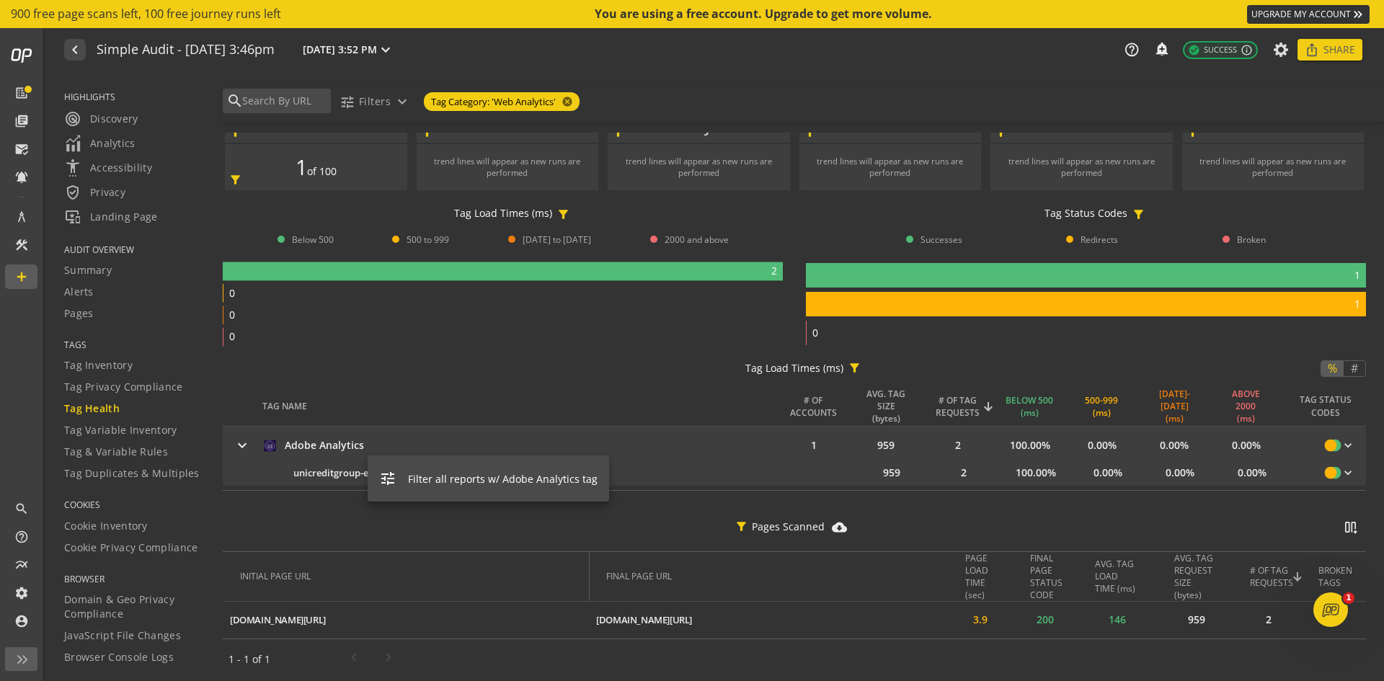
click at [288, 375] on div at bounding box center [692, 340] width 1384 height 681
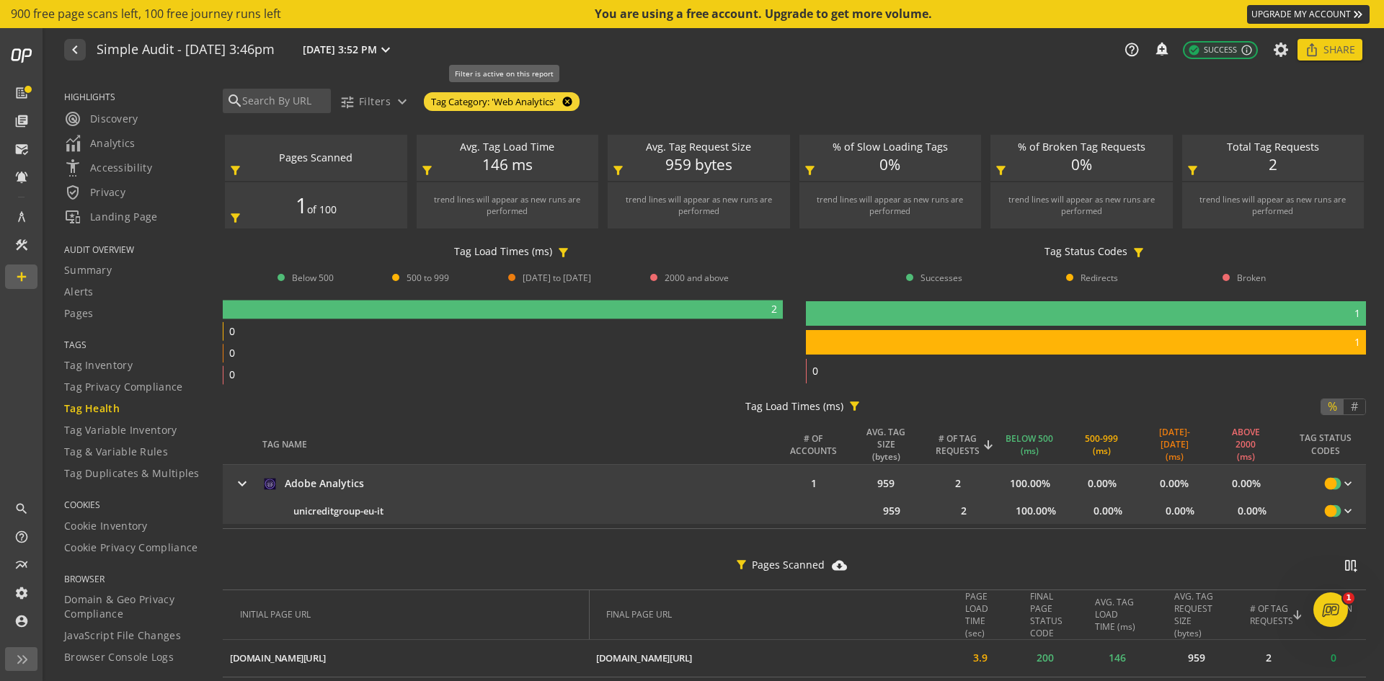
click at [572, 100] on mat-icon "cancel" at bounding box center [566, 102] width 20 height 12
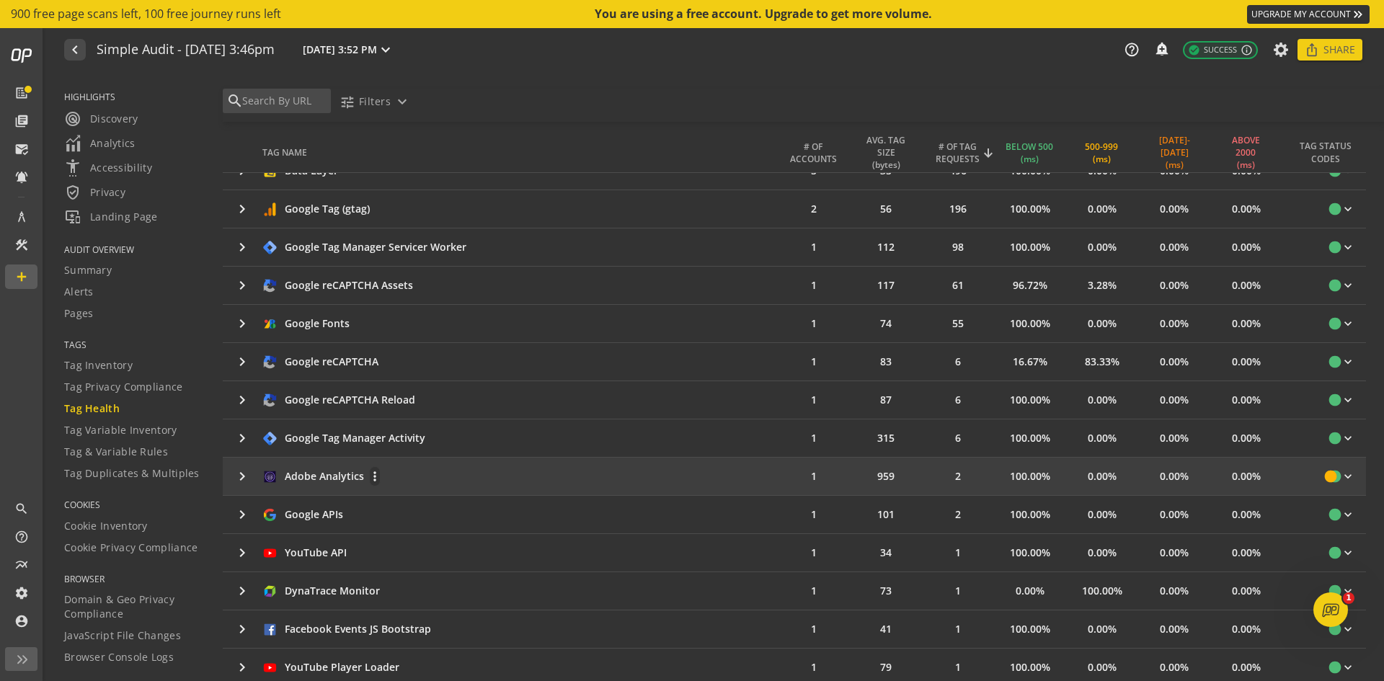
scroll to position [288, 0]
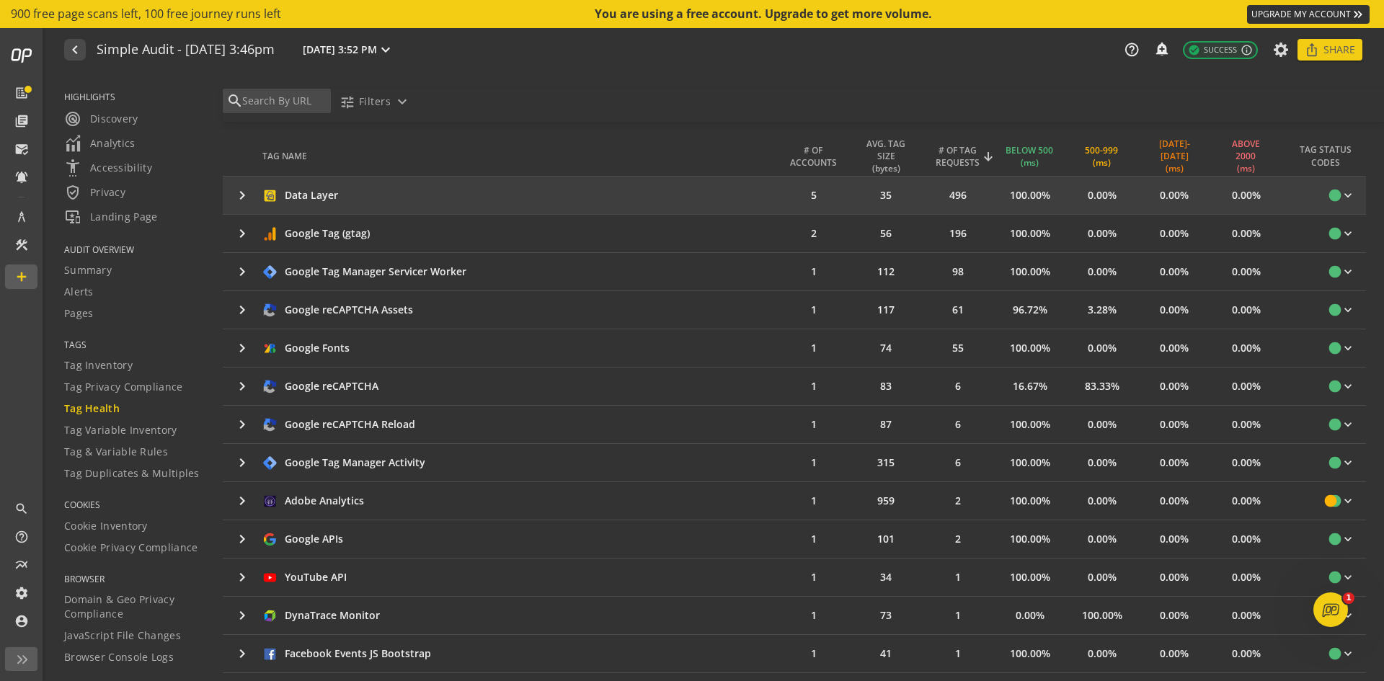
click at [235, 195] on mat-icon "keyboard_arrow_right" at bounding box center [242, 195] width 17 height 17
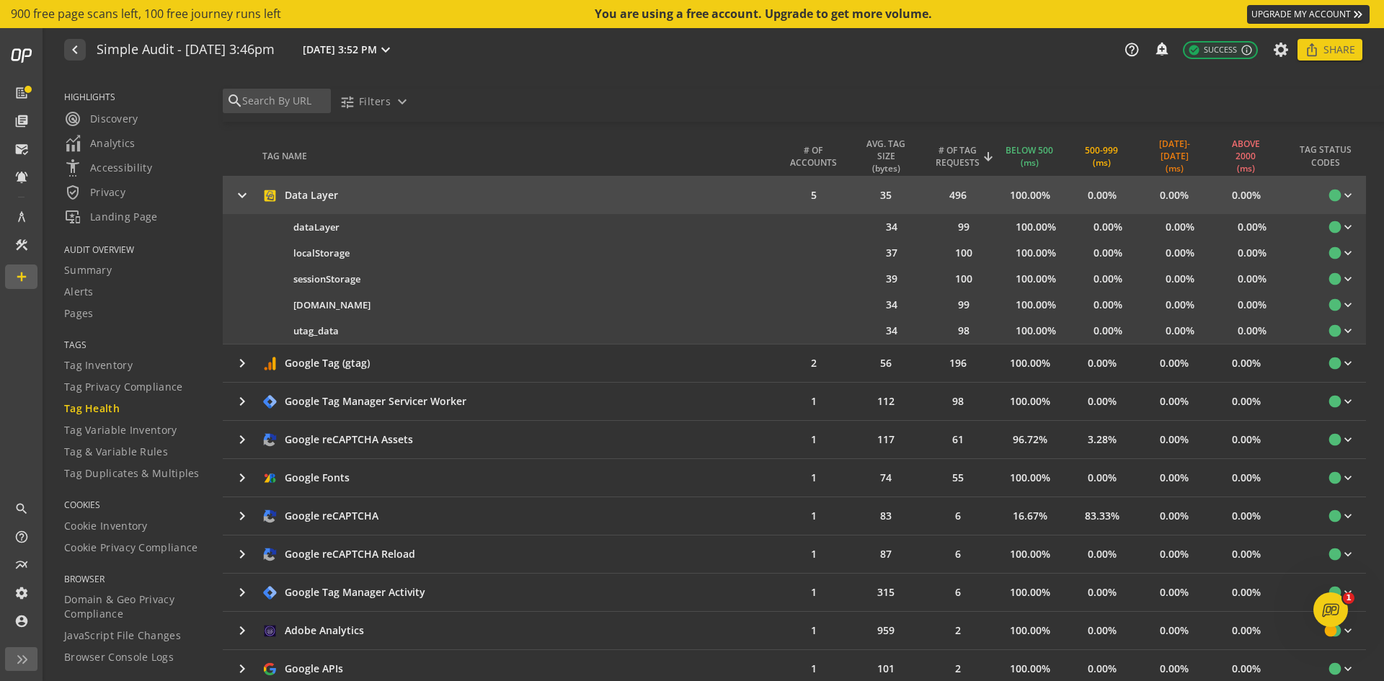
click at [239, 193] on mat-icon "keyboard_arrow_right" at bounding box center [242, 195] width 17 height 17
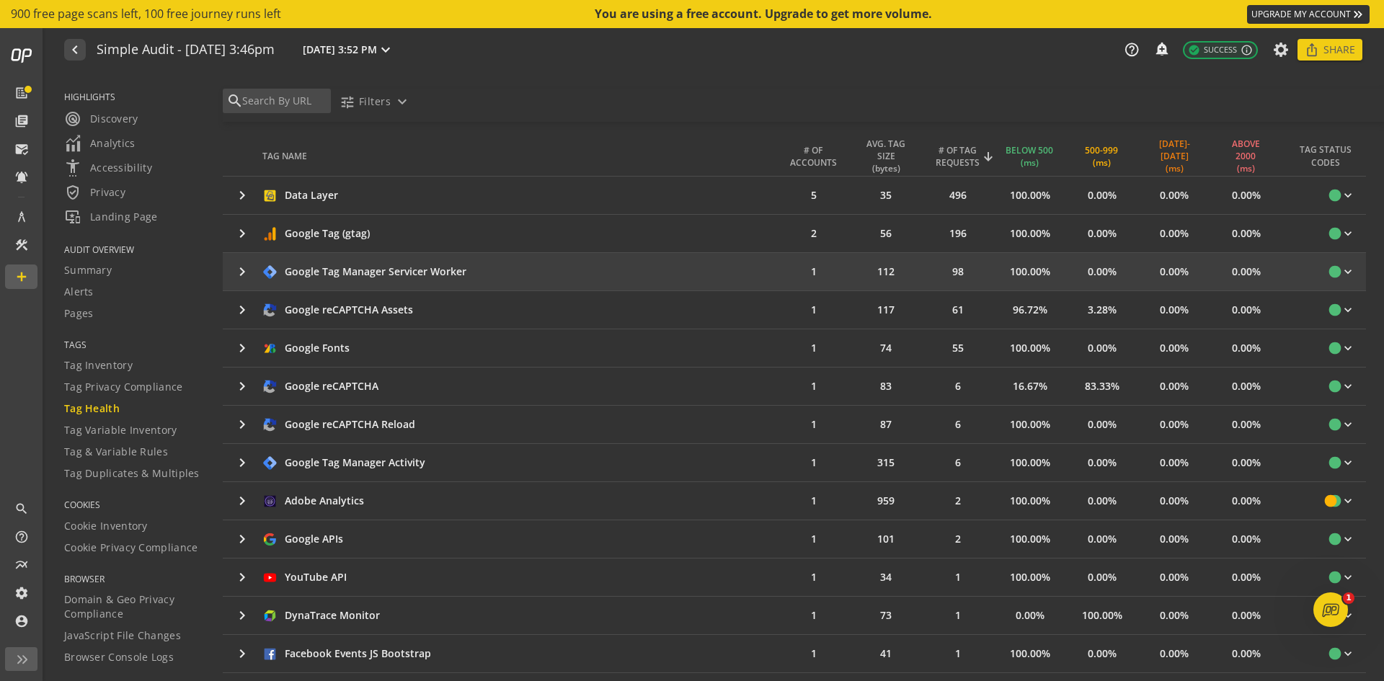
scroll to position [360, 0]
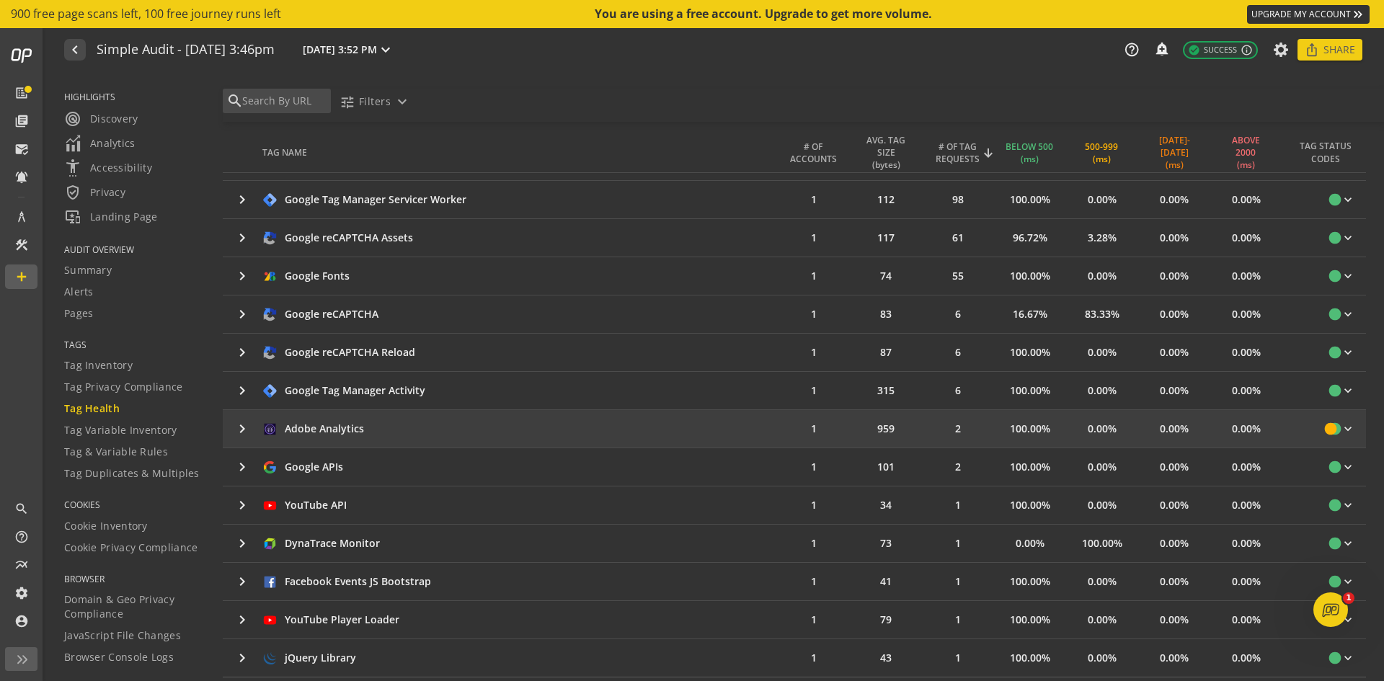
click at [234, 426] on mat-icon "keyboard_arrow_right" at bounding box center [242, 428] width 17 height 17
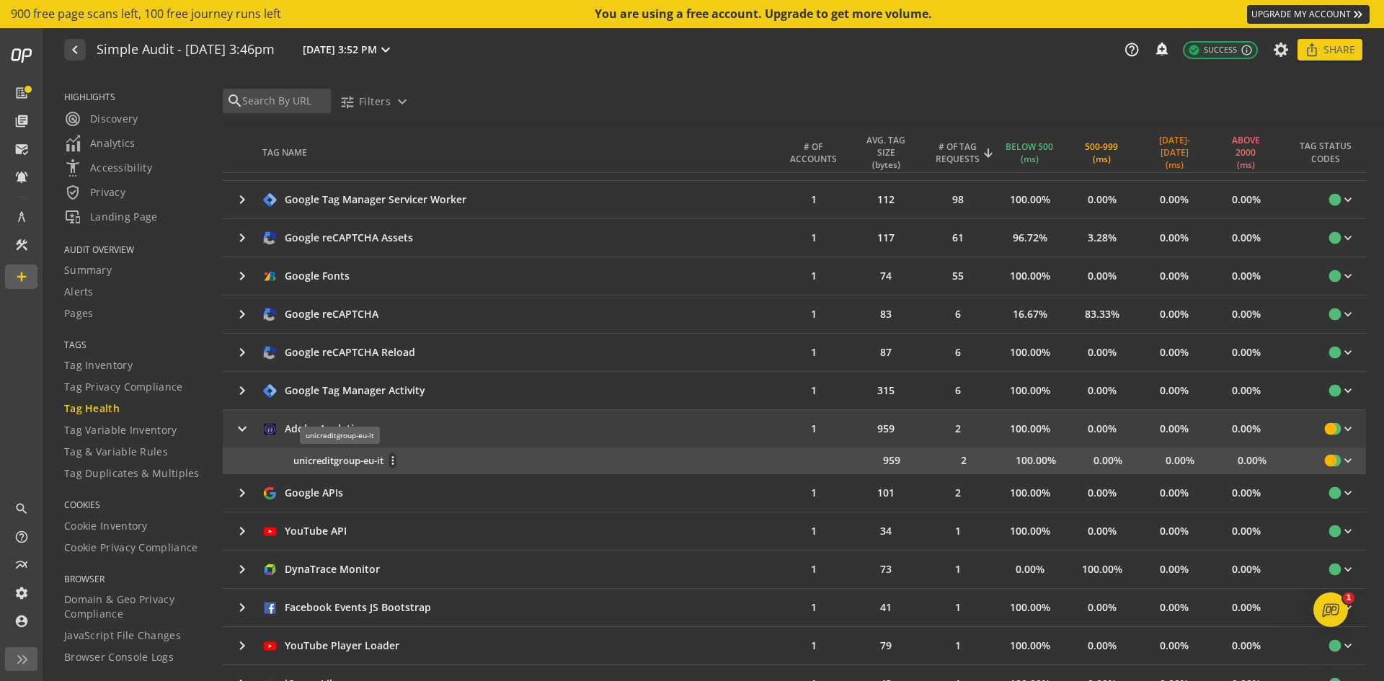
click at [339, 463] on span "unicreditgroup-eu-it" at bounding box center [338, 461] width 90 height 14
click at [361, 455] on span "unicreditgroup-eu-it" at bounding box center [338, 461] width 90 height 14
click at [394, 457] on mat-icon "more_vert" at bounding box center [392, 460] width 6 height 13
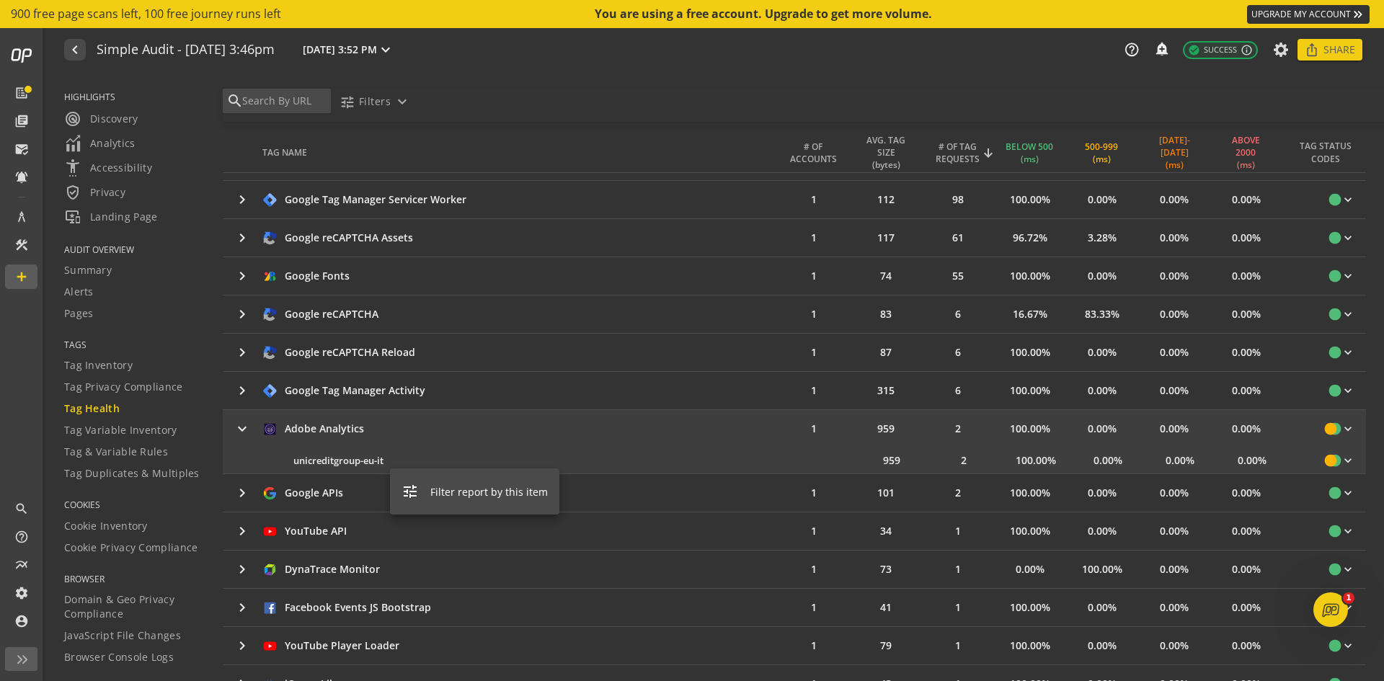
click at [568, 525] on div at bounding box center [692, 340] width 1384 height 681
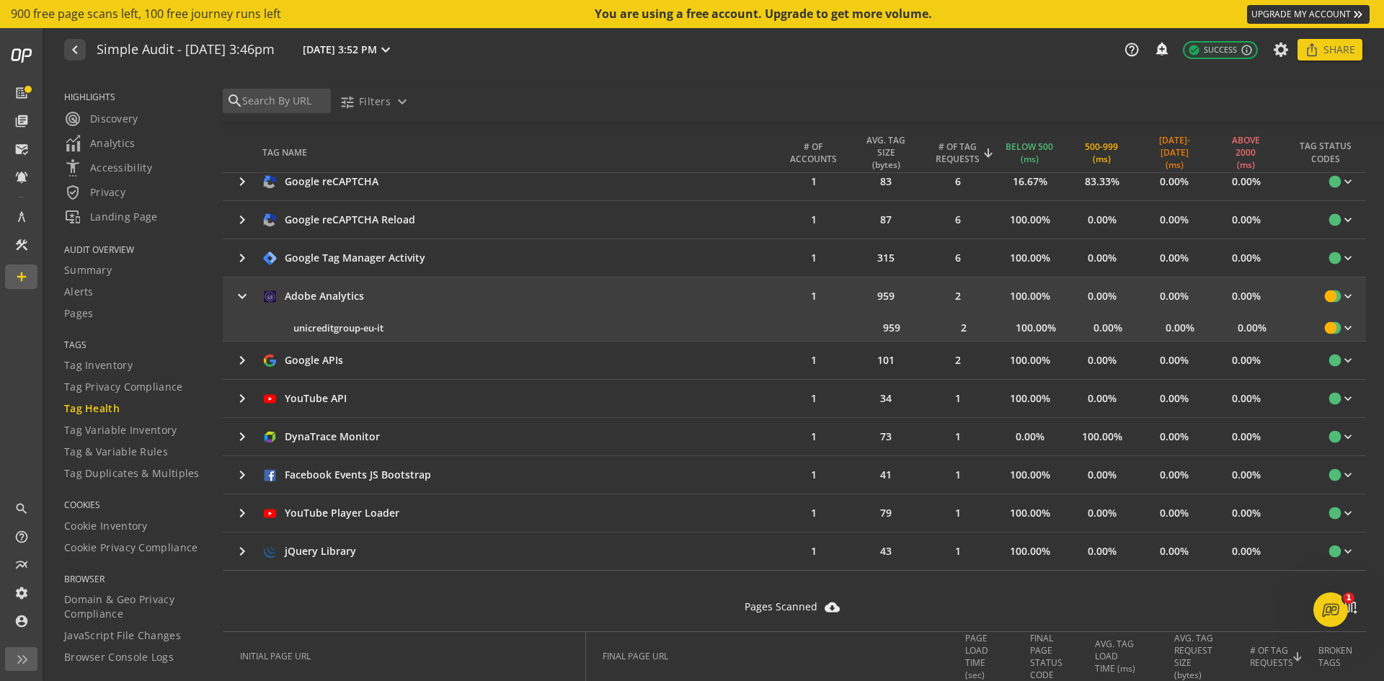
scroll to position [577, 0]
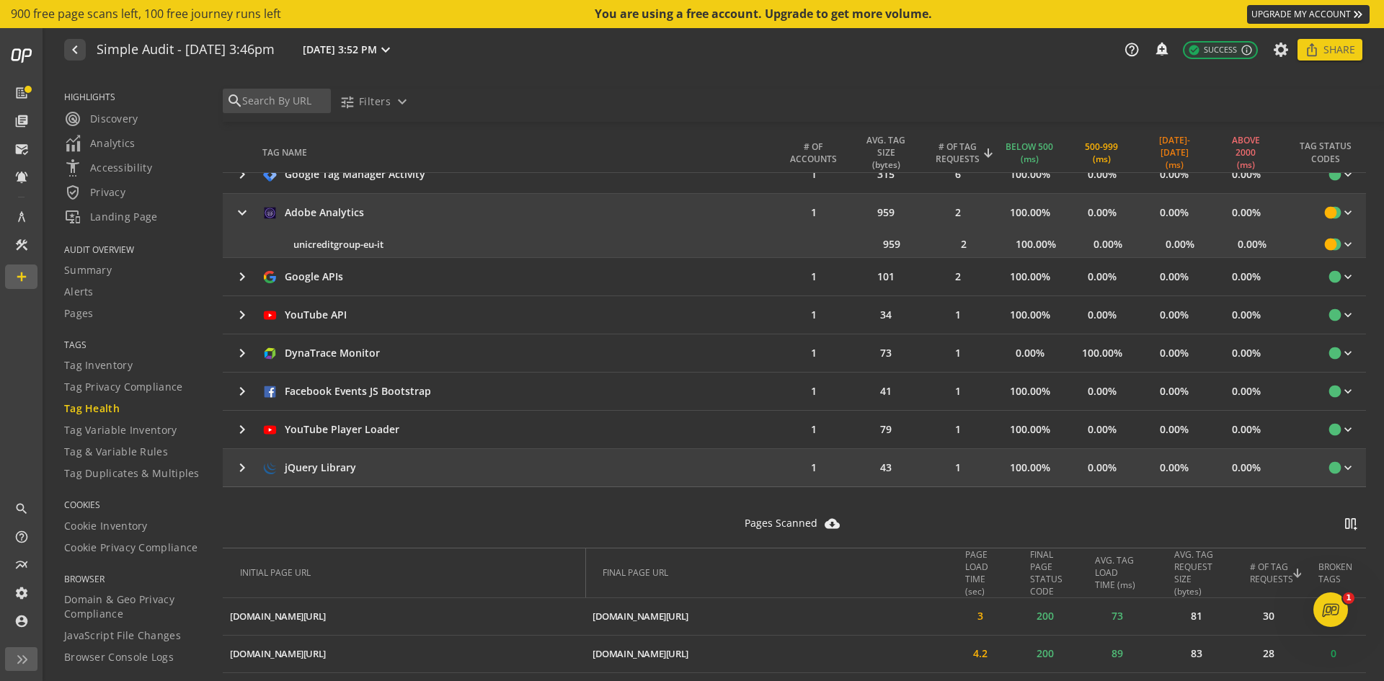
click at [245, 467] on mat-icon "keyboard_arrow_right" at bounding box center [242, 467] width 17 height 17
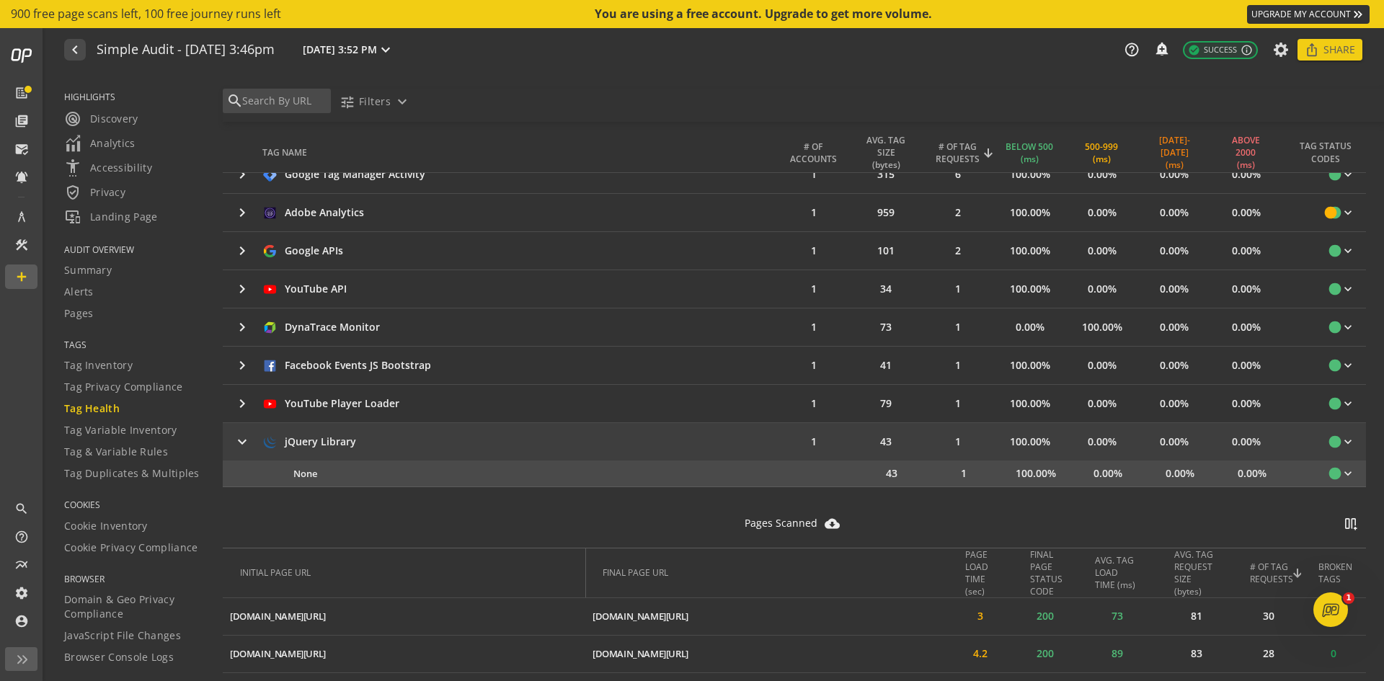
click at [244, 463] on div "None more_vert 43 1 100.00% 0.00% 0.00% 0.00% circle keyboard_arrow_down" at bounding box center [794, 474] width 1143 height 26
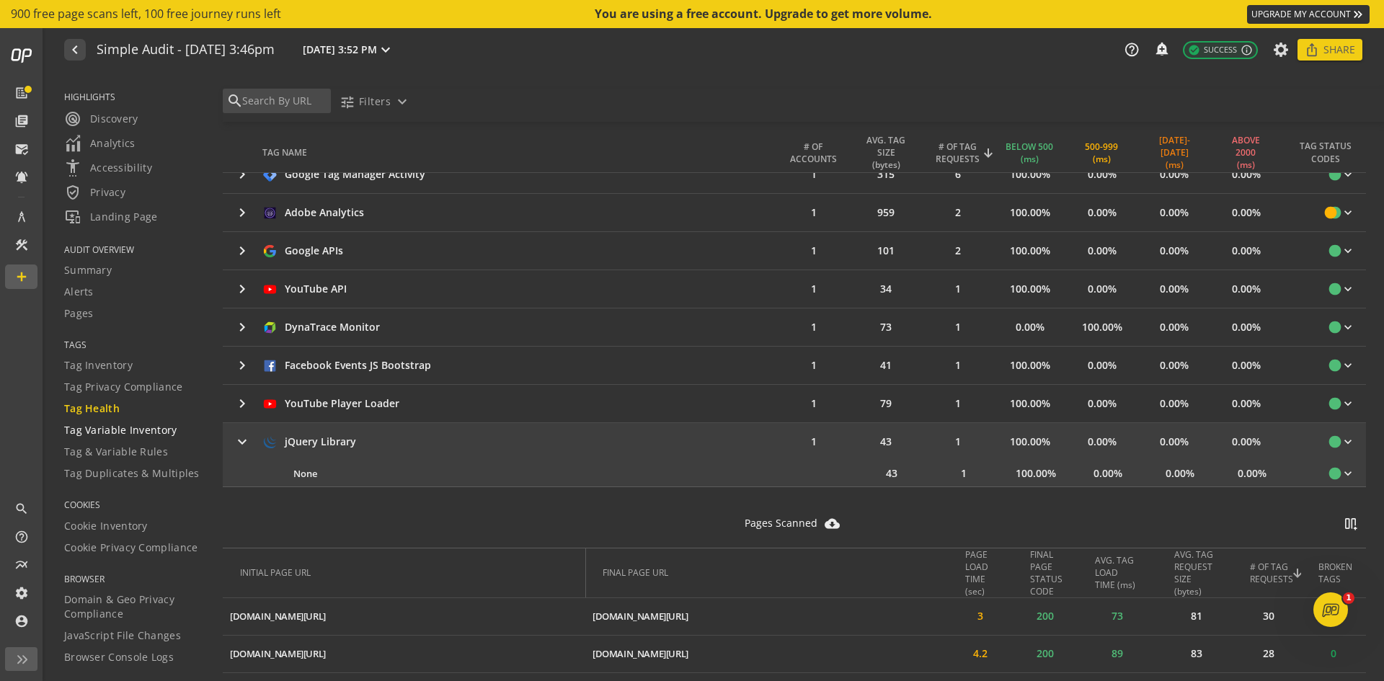
click at [133, 429] on span "Tag Variable Inventory" at bounding box center [120, 430] width 113 height 14
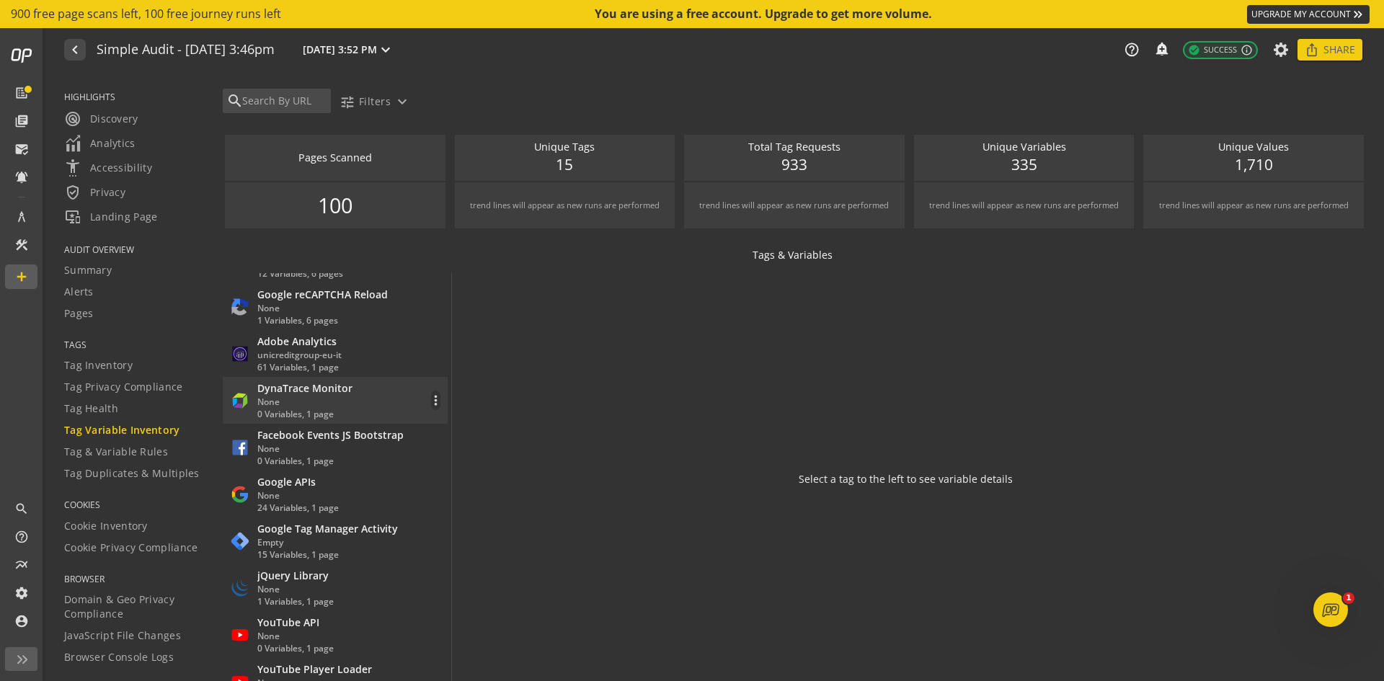
scroll to position [541, 0]
click at [334, 350] on div "unicreditgroup-eu-it" at bounding box center [299, 355] width 84 height 12
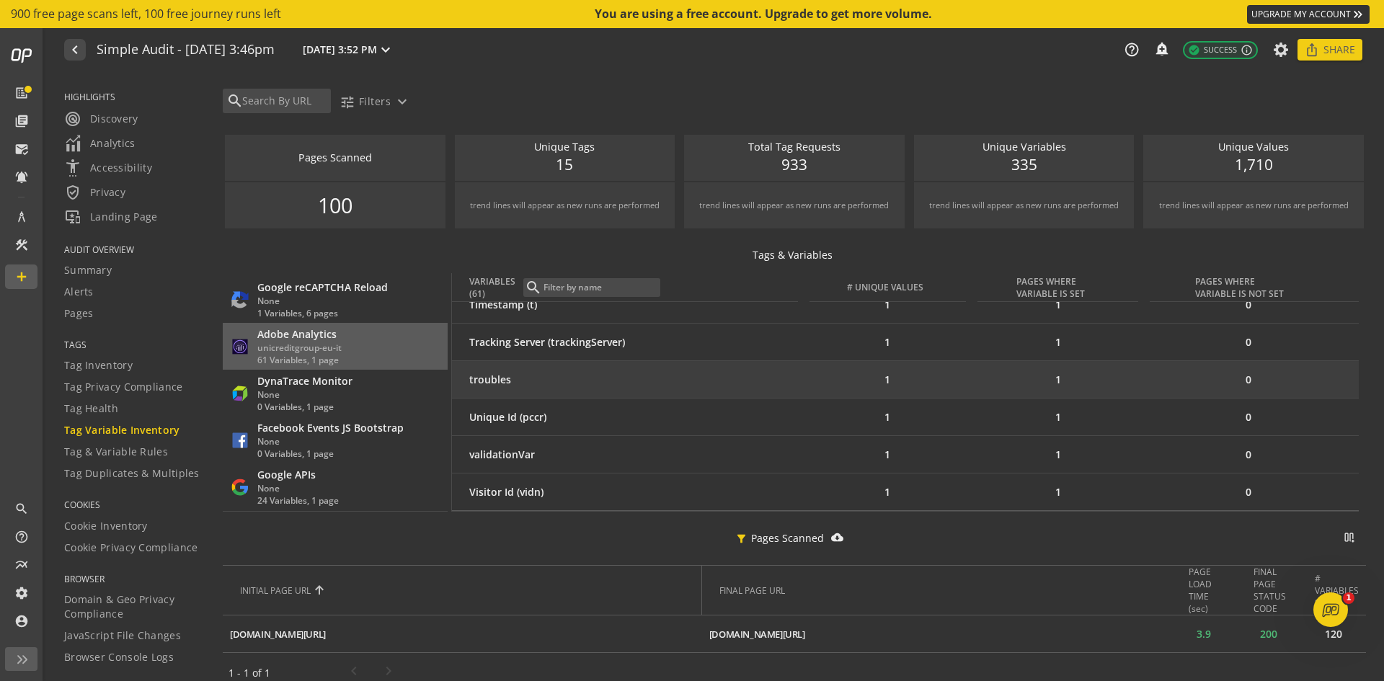
scroll to position [14, 0]
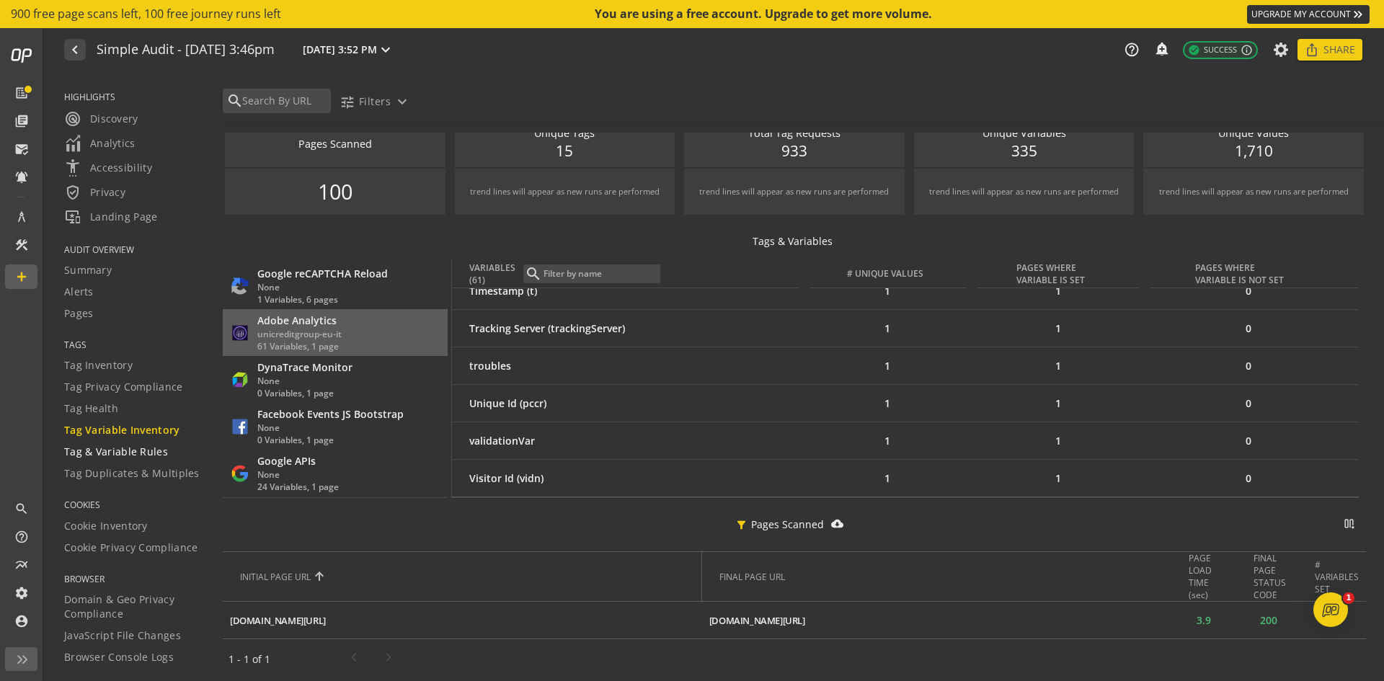
click at [144, 450] on span "Tag & Variable Rules" at bounding box center [116, 452] width 104 height 14
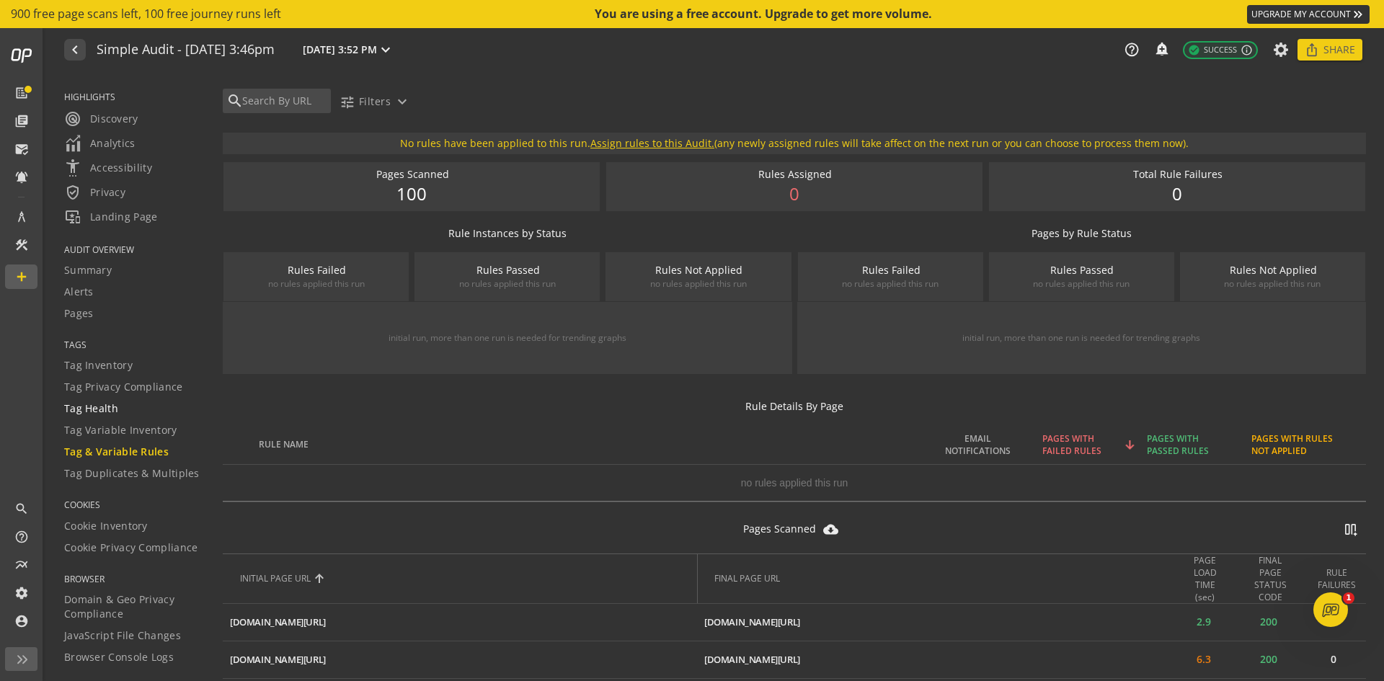
click at [107, 407] on span "Tag Health" at bounding box center [91, 408] width 54 height 14
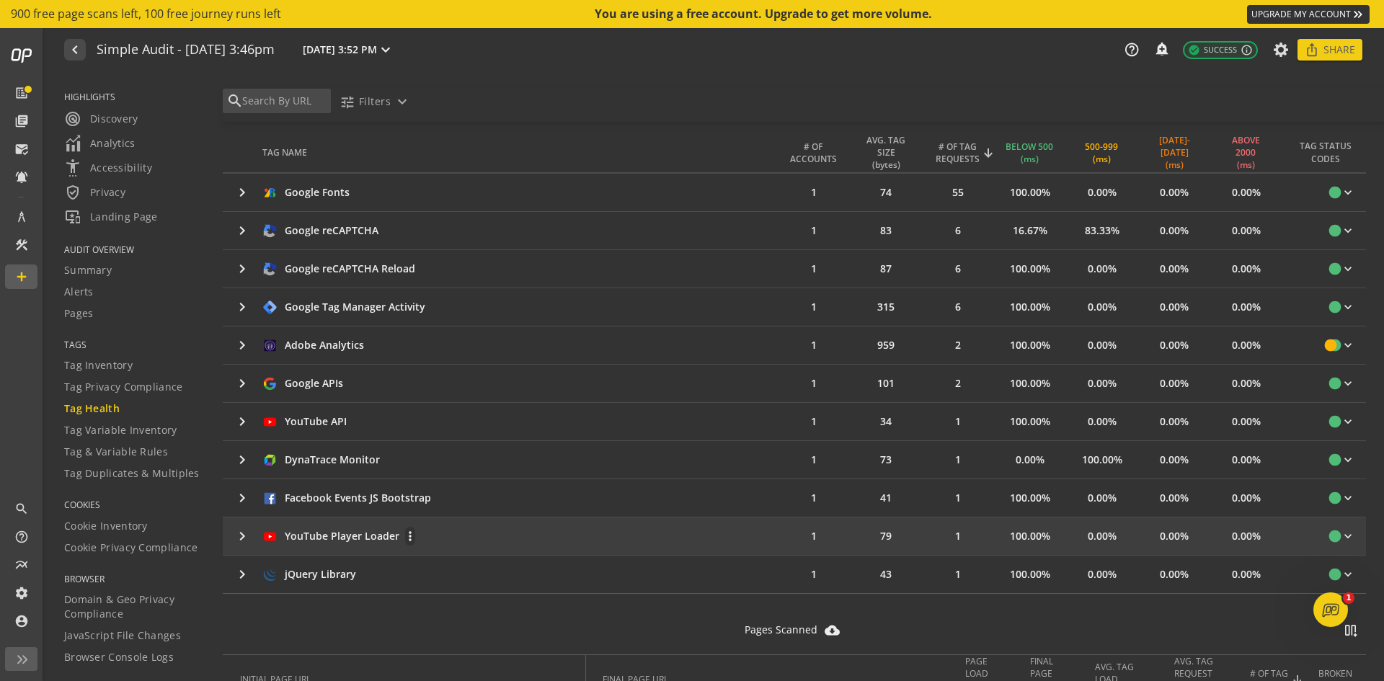
scroll to position [505, 0]
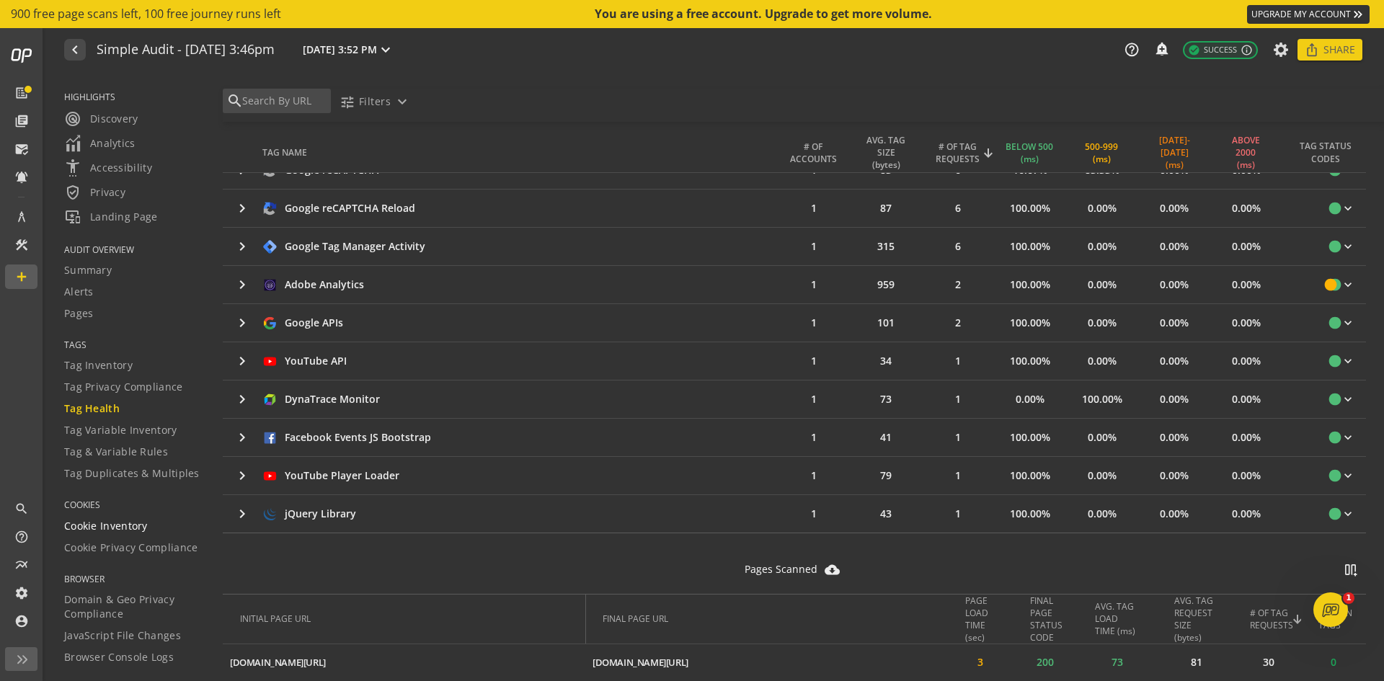
click at [136, 525] on span "Cookie Inventory" at bounding box center [106, 526] width 84 height 14
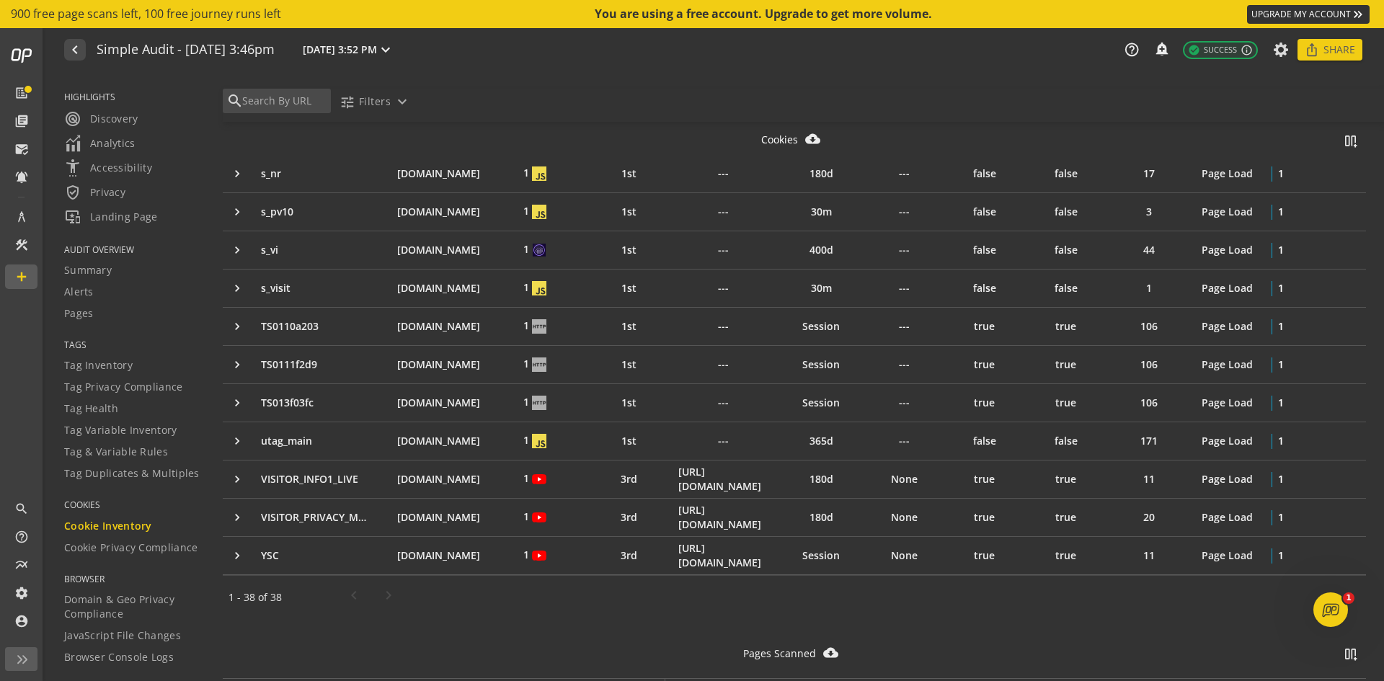
scroll to position [1225, 0]
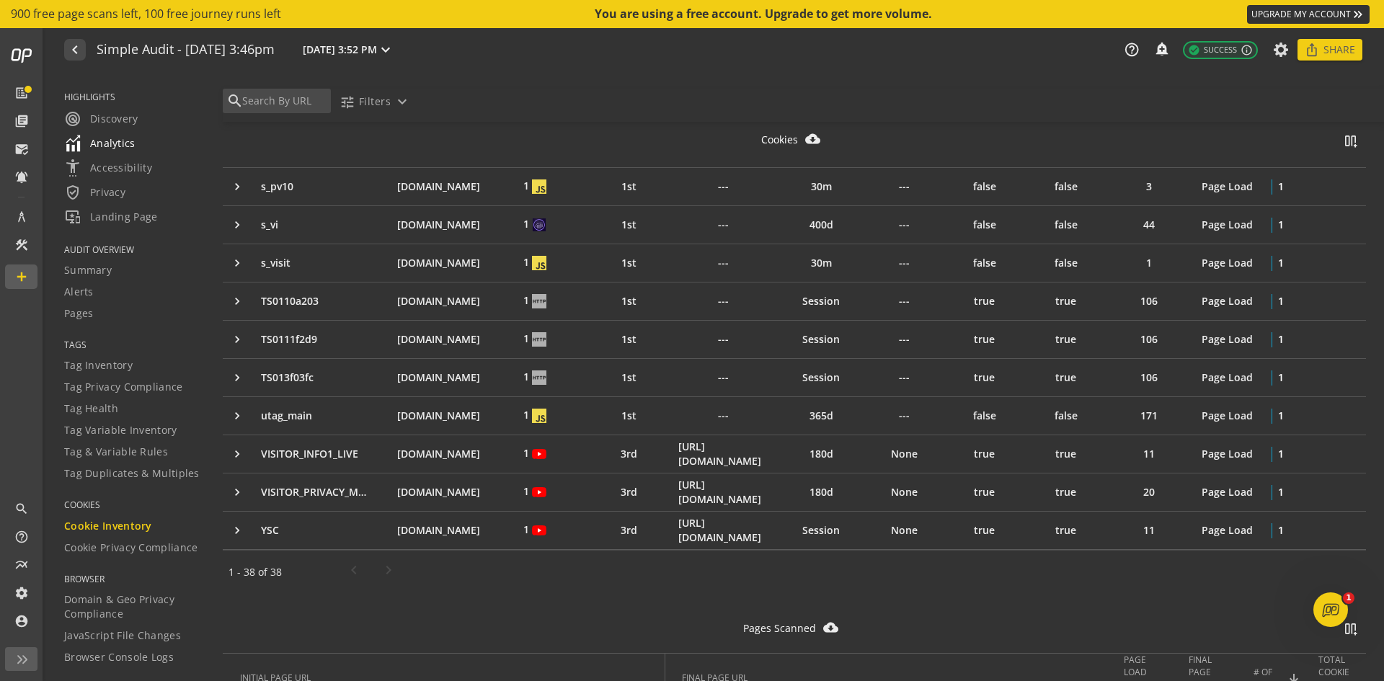
click at [101, 138] on span "Analytics" at bounding box center [99, 143] width 71 height 17
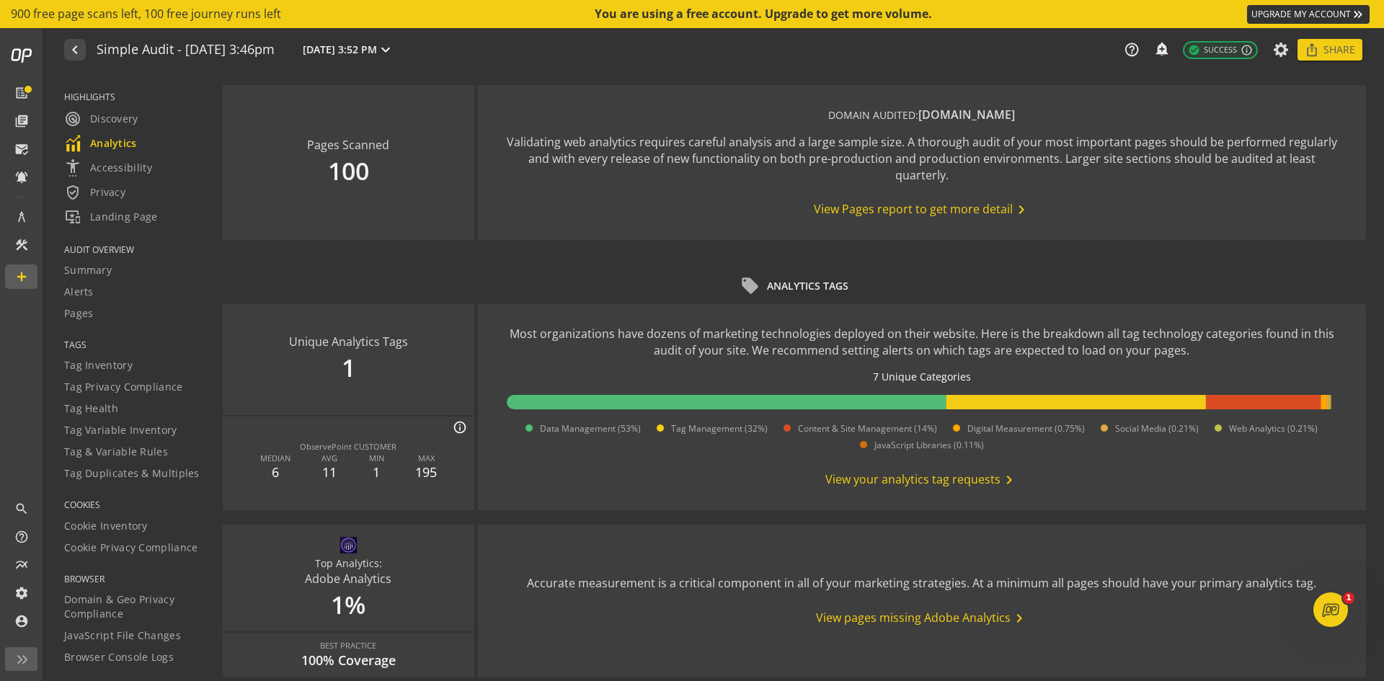
click at [896, 481] on span "View your analytics tag requests chevron_right" at bounding box center [921, 479] width 192 height 17
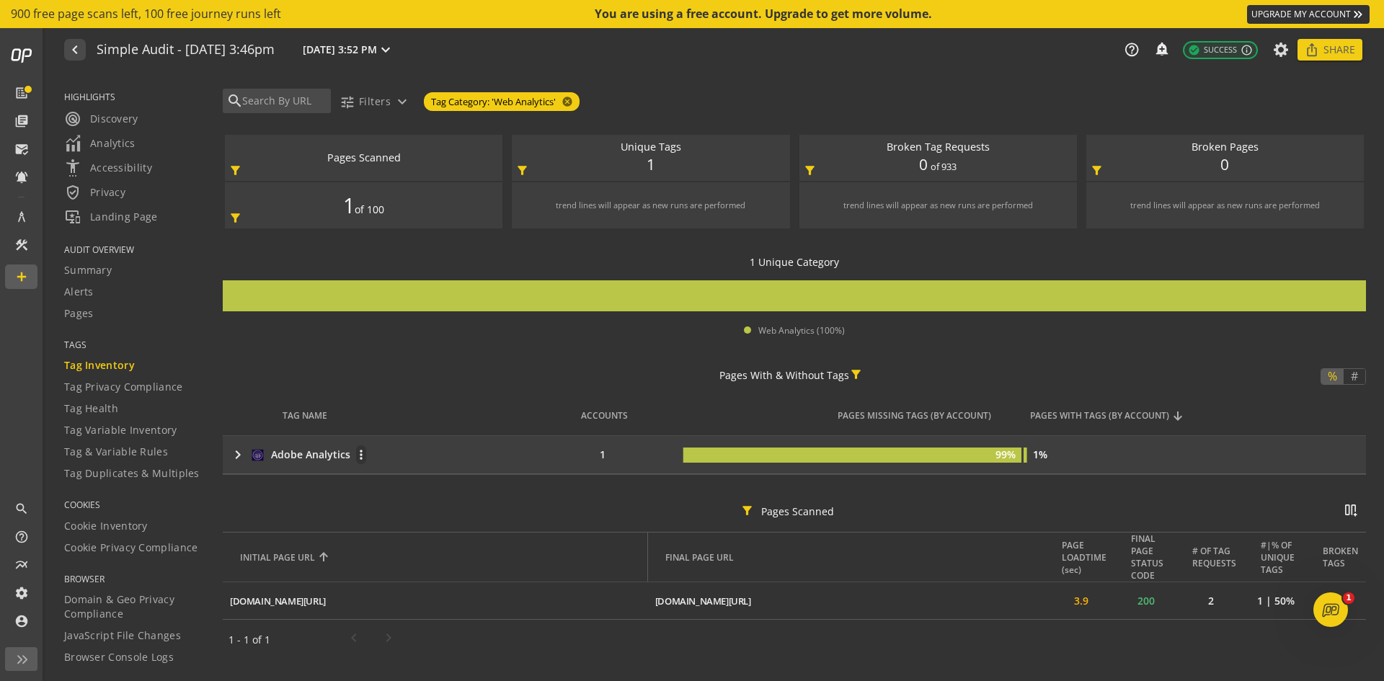
click at [235, 456] on mat-icon "keyboard_arrow_right" at bounding box center [237, 454] width 17 height 17
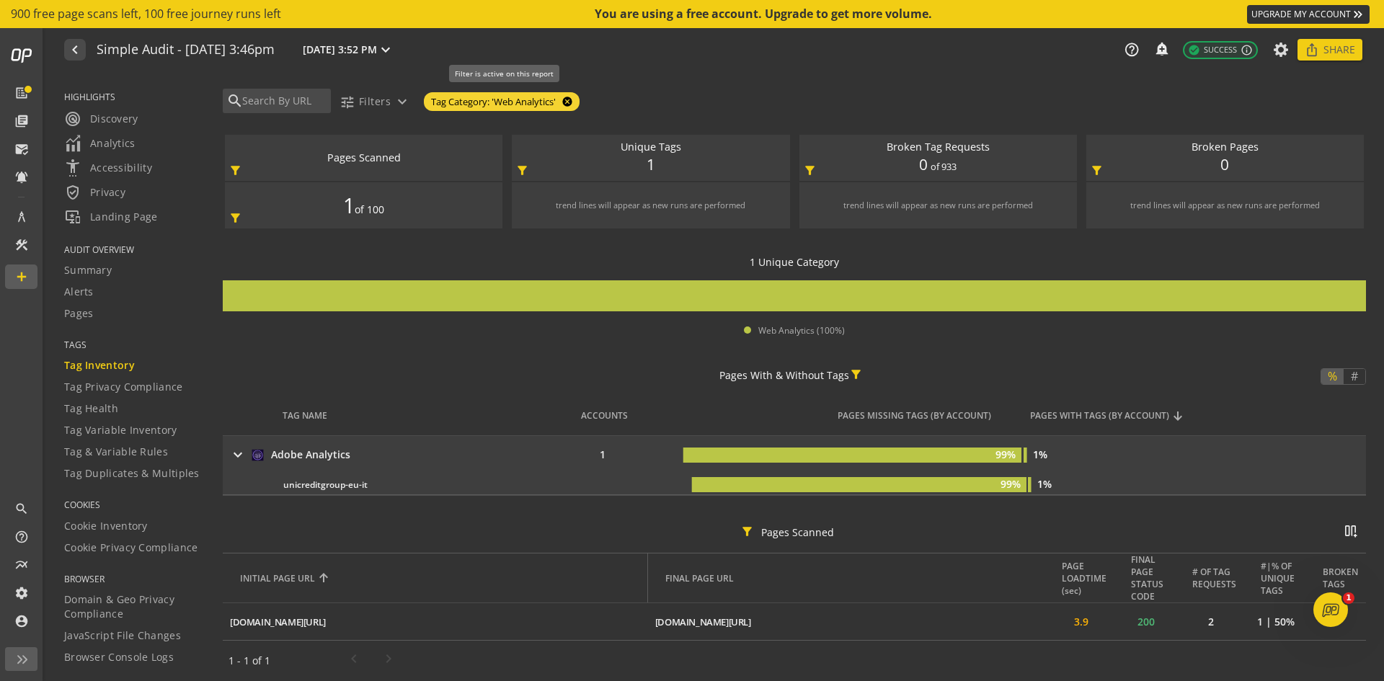
click at [574, 98] on mat-icon "cancel" at bounding box center [566, 102] width 20 height 12
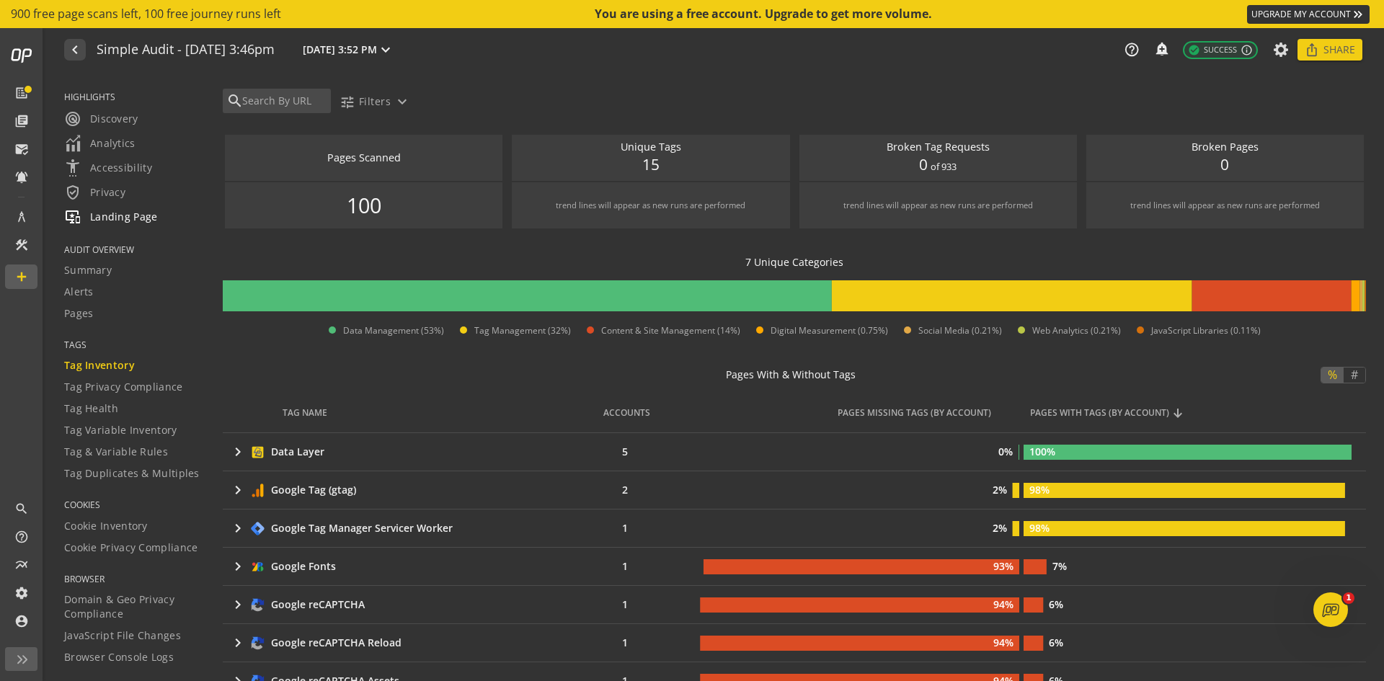
click at [120, 218] on span "important_devices Landing Page" at bounding box center [111, 216] width 94 height 17
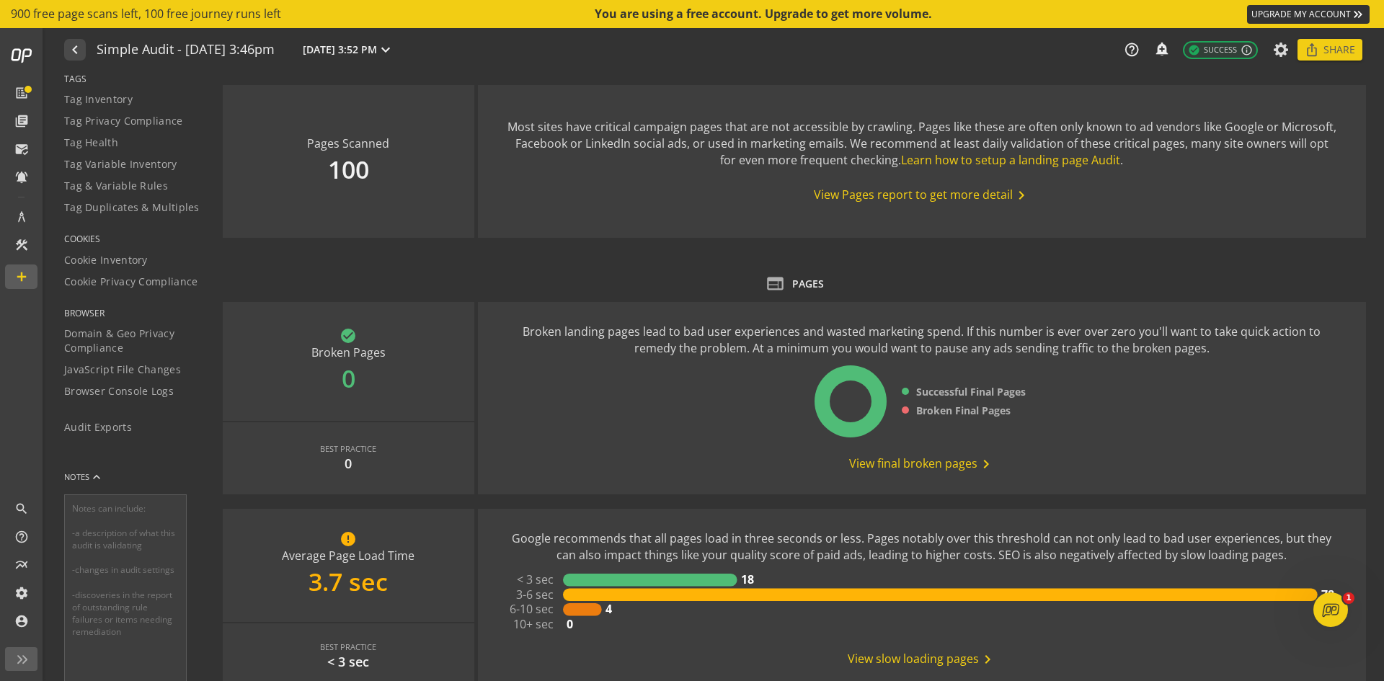
scroll to position [319, 0]
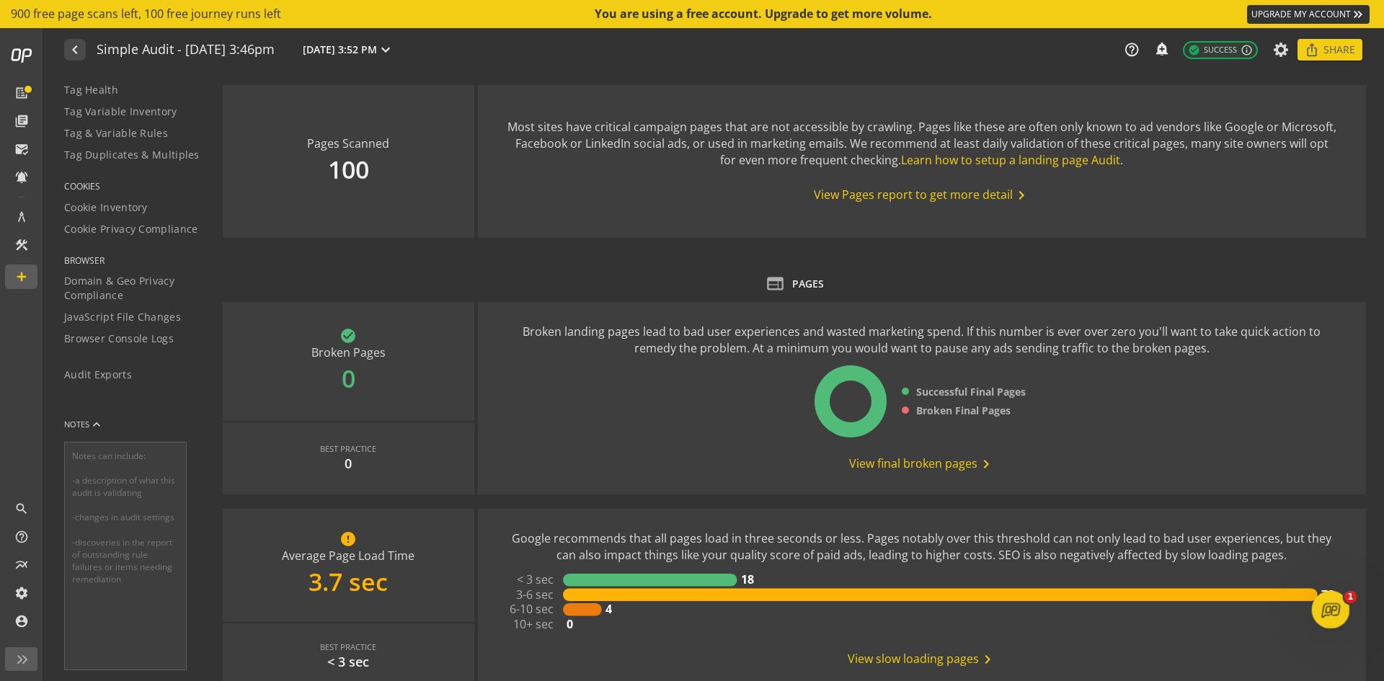
click at [1106, 525] on div "Open Intercom Messenger" at bounding box center [1329, 608] width 48 height 48
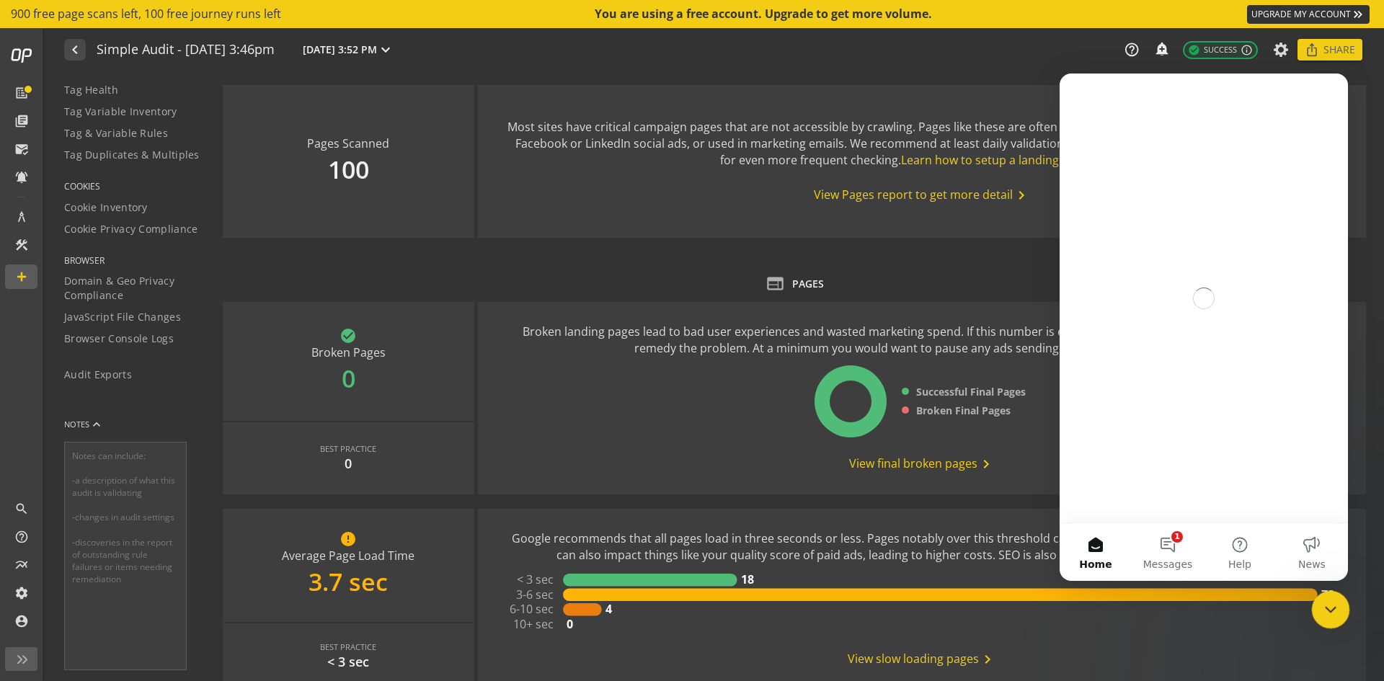
scroll to position [0, 0]
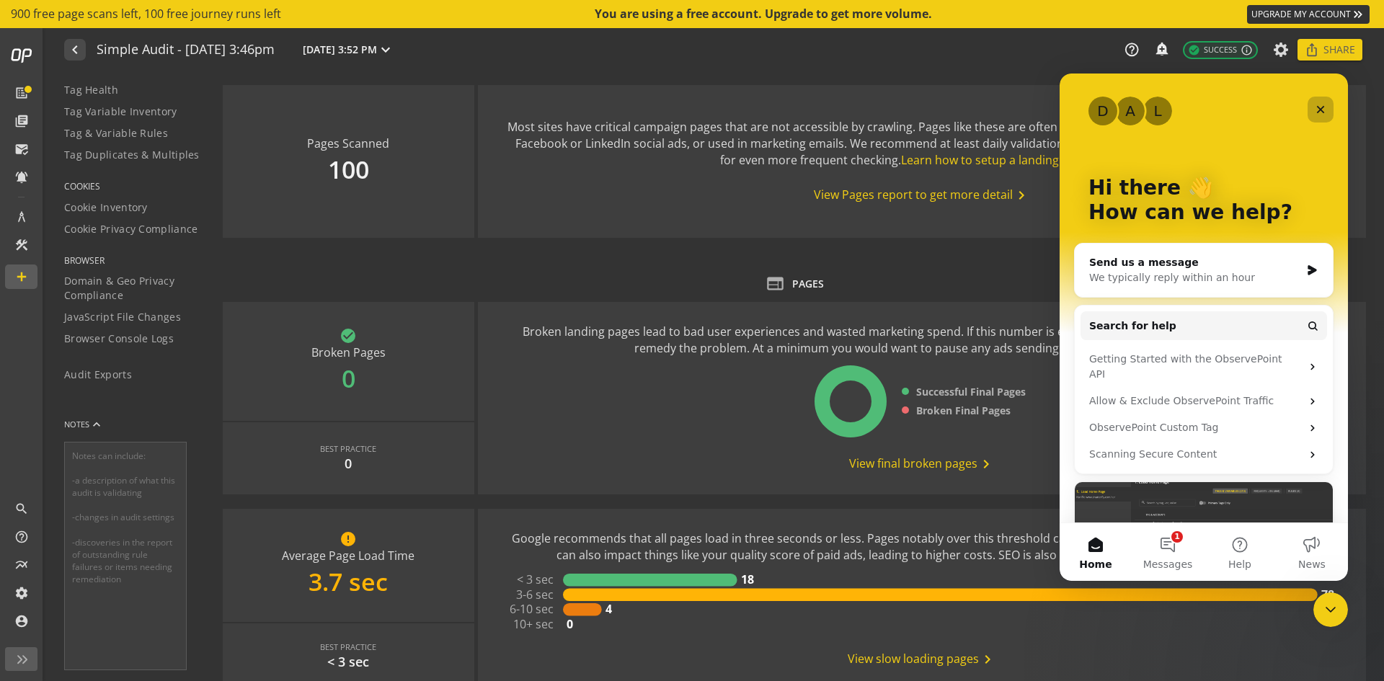
click at [1106, 104] on icon "Close" at bounding box center [1321, 110] width 12 height 12
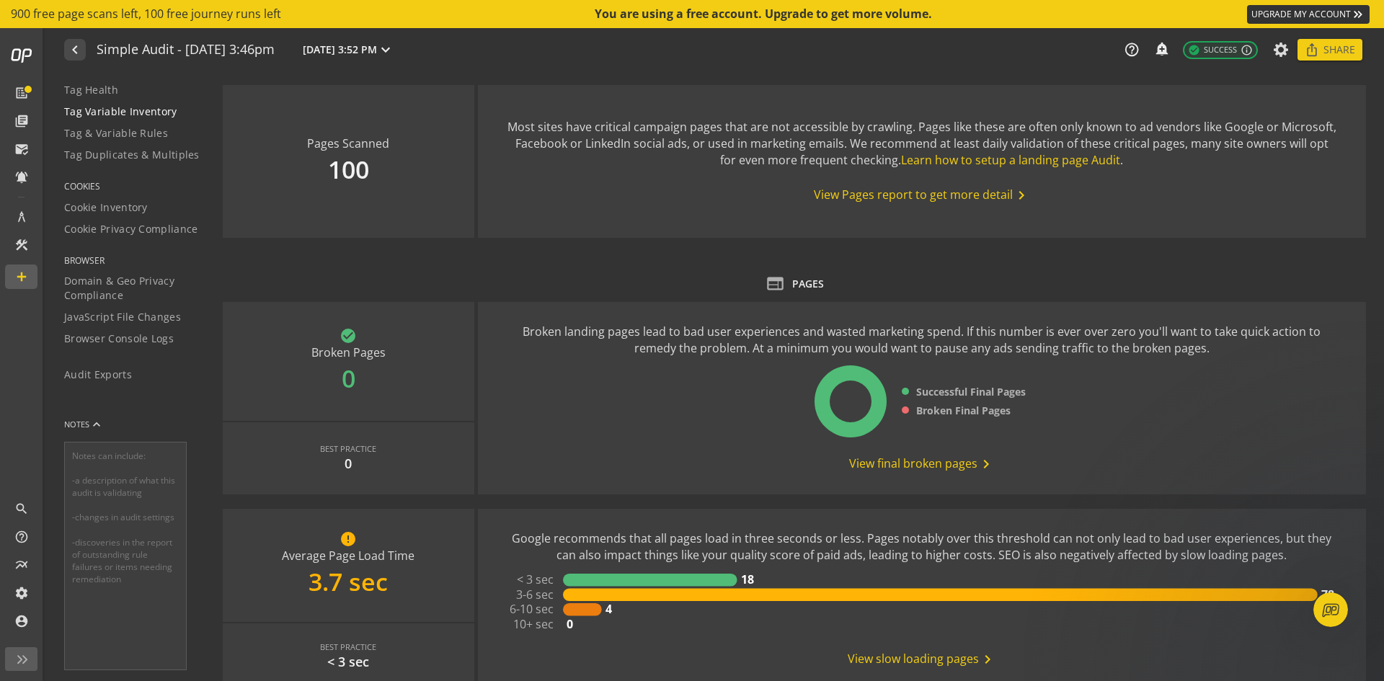
click at [136, 113] on span "Tag Variable Inventory" at bounding box center [120, 112] width 113 height 14
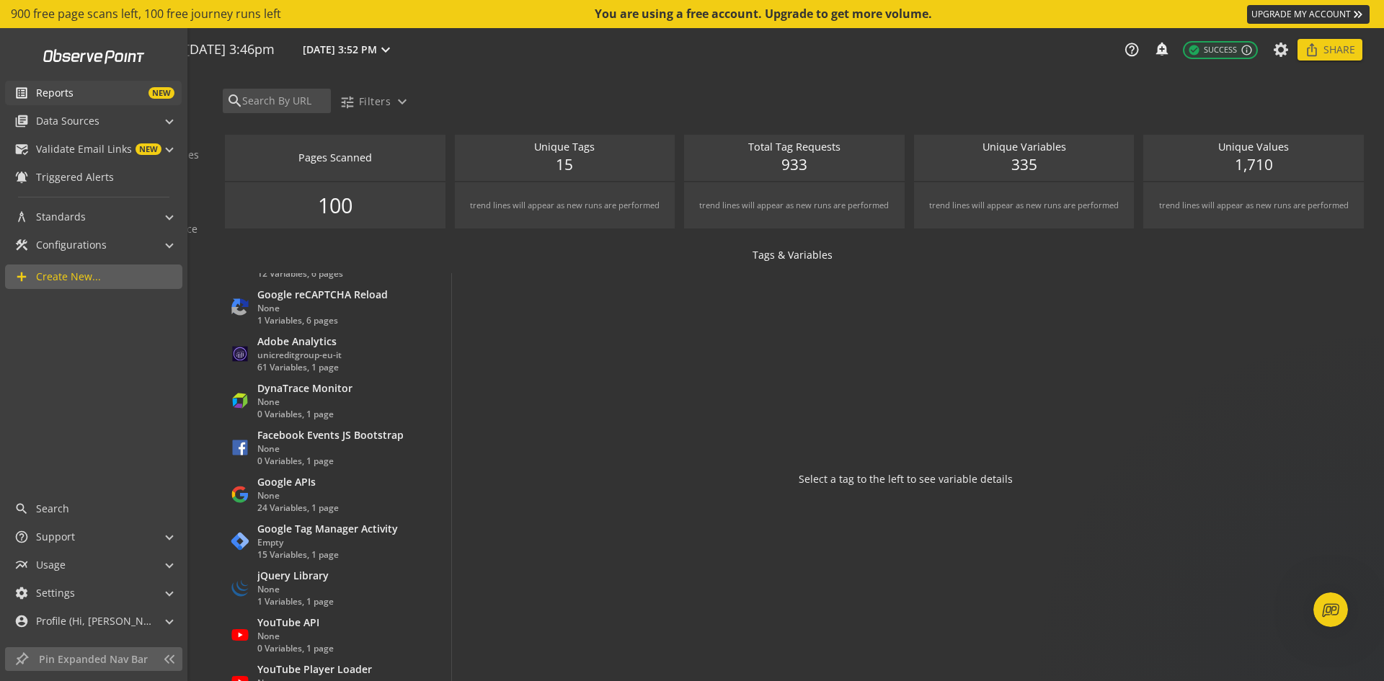
click at [61, 93] on span "Reports" at bounding box center [54, 93] width 37 height 14
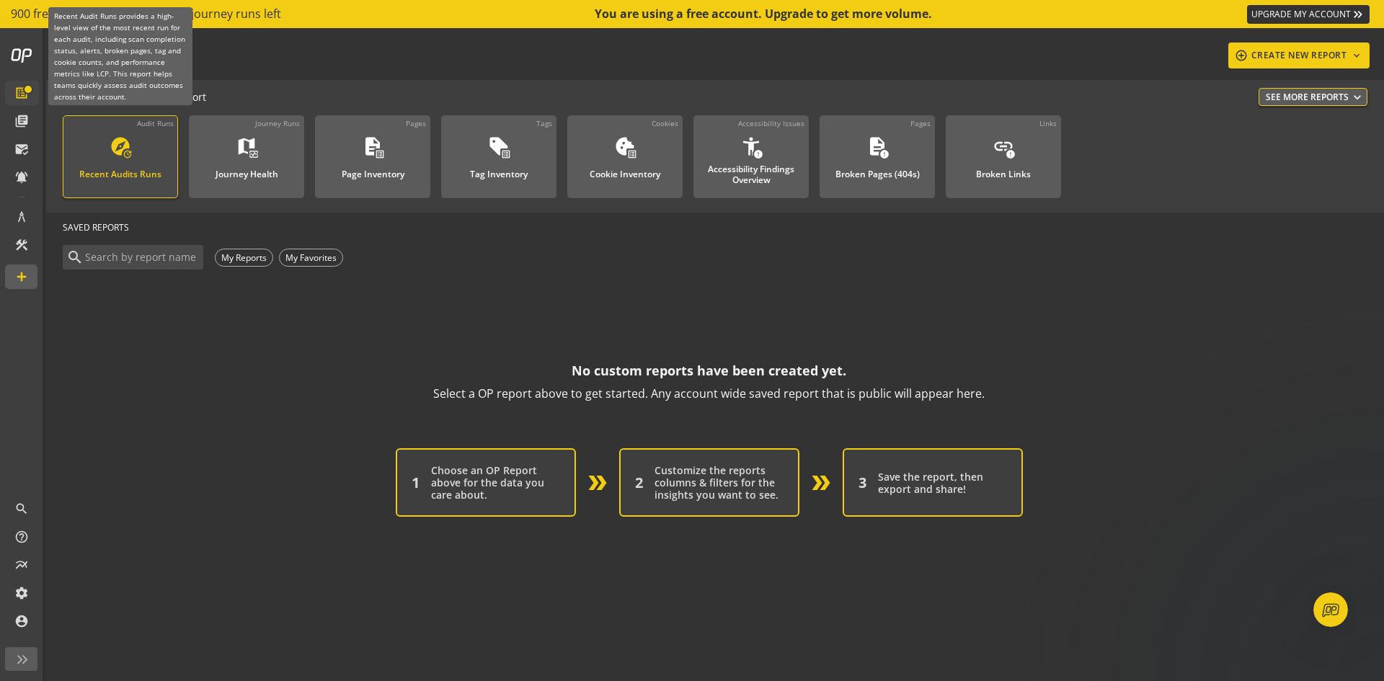
click at [133, 168] on div "Recent Audits Runs" at bounding box center [120, 170] width 82 height 19
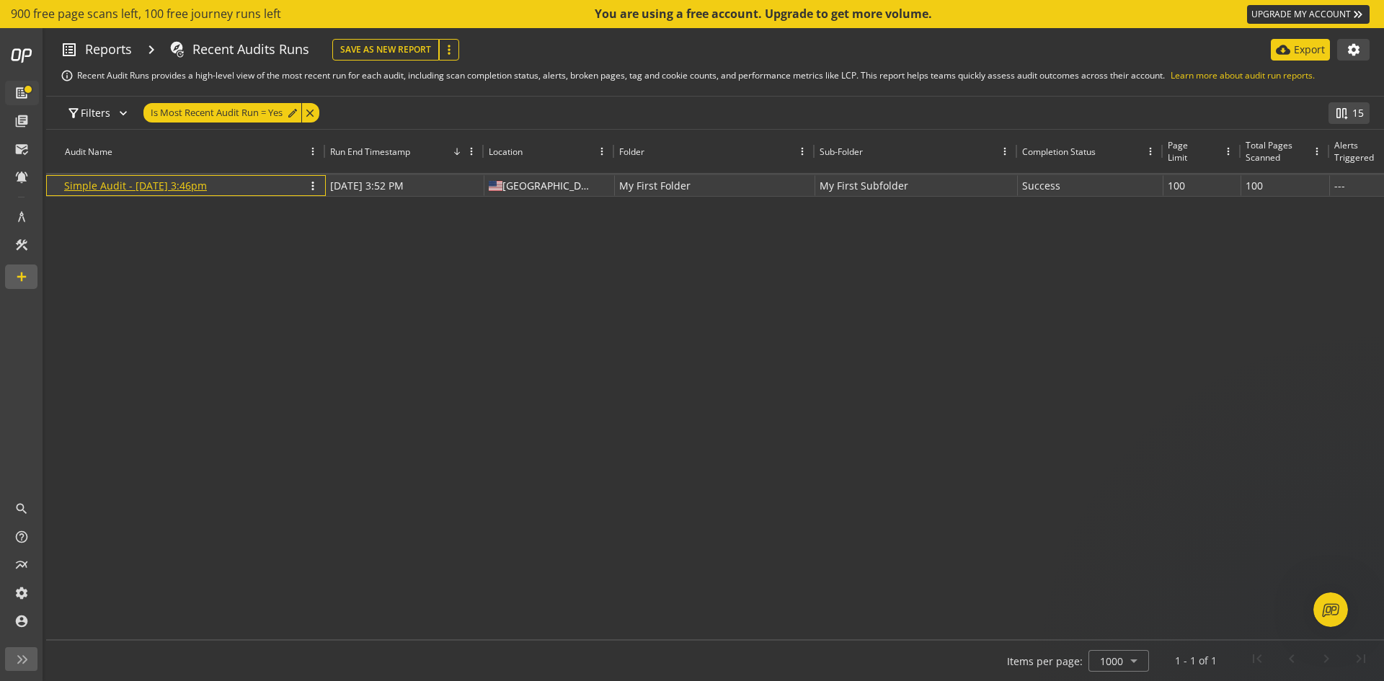
click at [185, 181] on link "Simple Audit - [DATE] 3:46pm" at bounding box center [135, 186] width 143 height 14
